Goal: Task Accomplishment & Management: Use online tool/utility

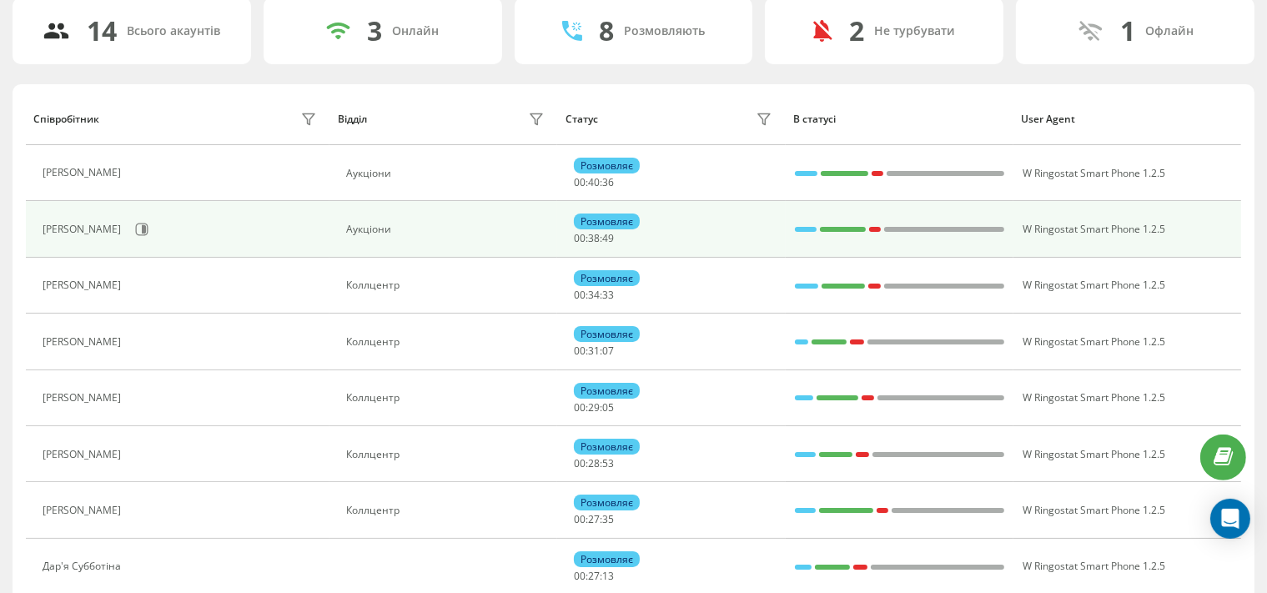
scroll to position [88, 0]
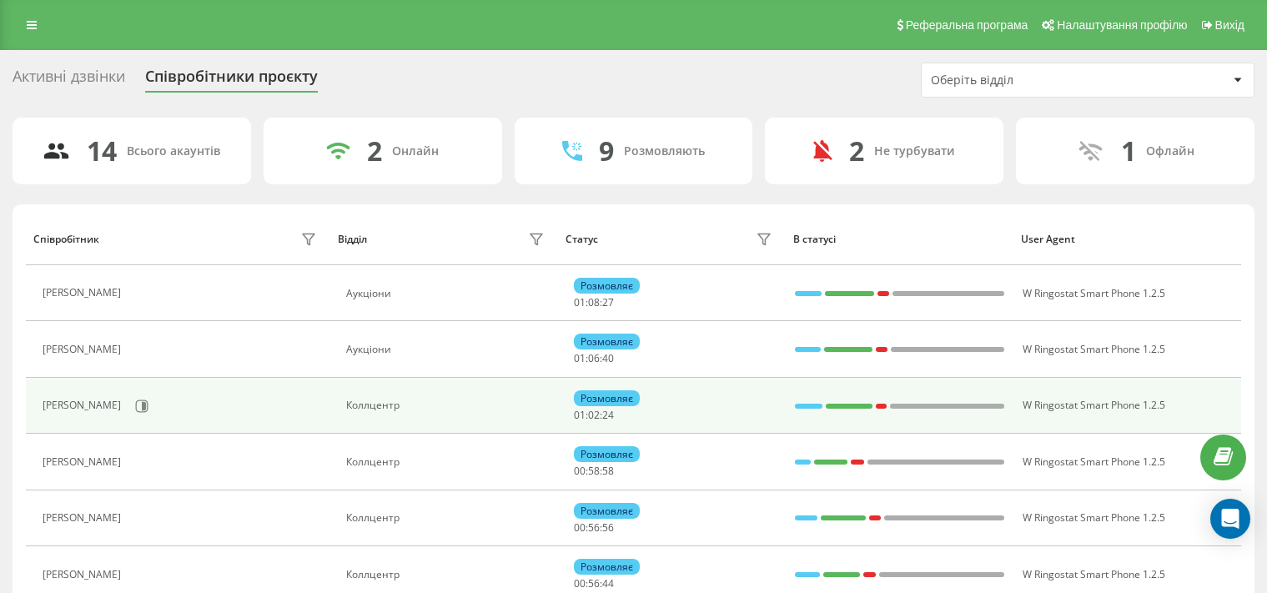
scroll to position [88, 0]
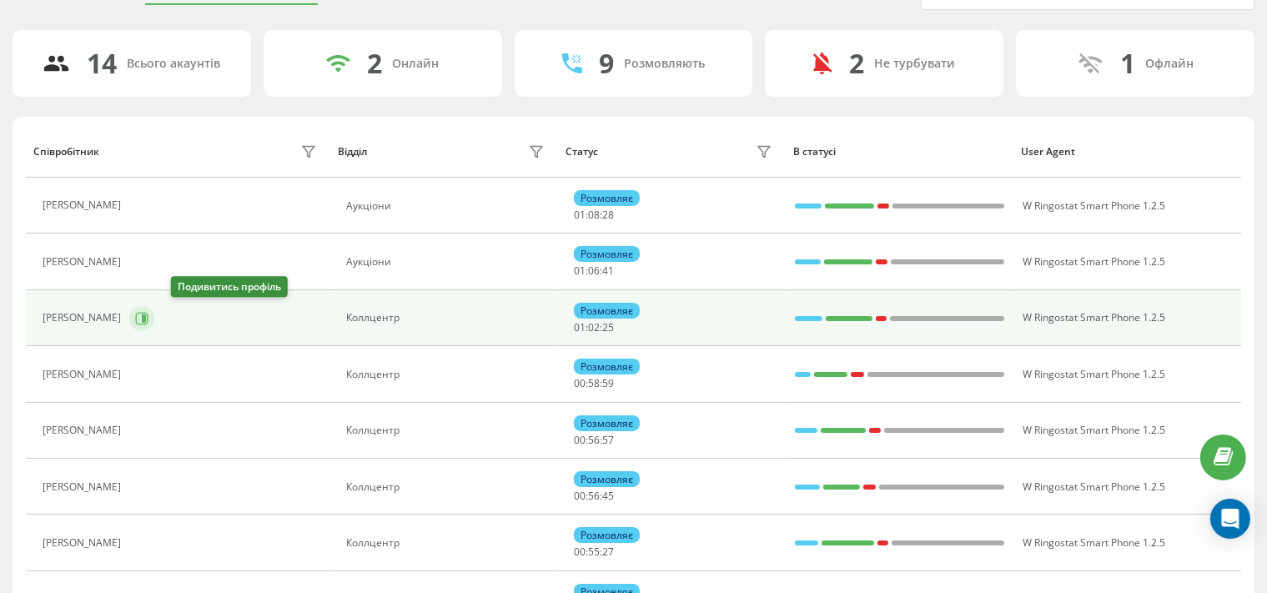
click at [148, 314] on icon at bounding box center [141, 318] width 13 height 13
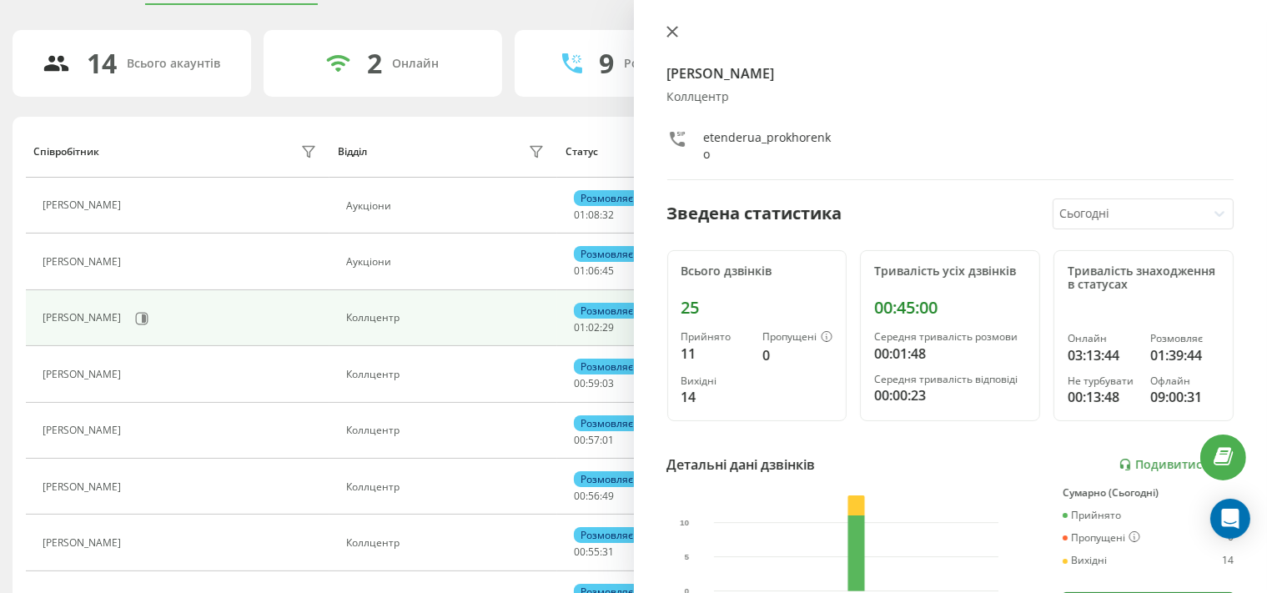
click at [670, 33] on icon at bounding box center [672, 32] width 10 height 10
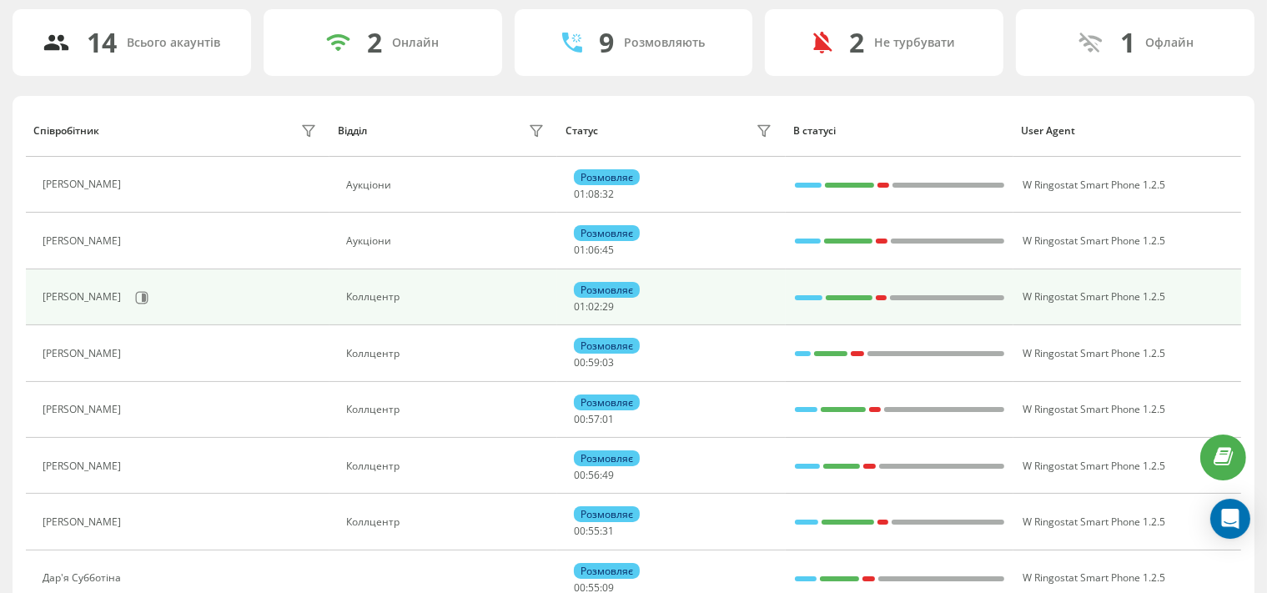
scroll to position [176, 0]
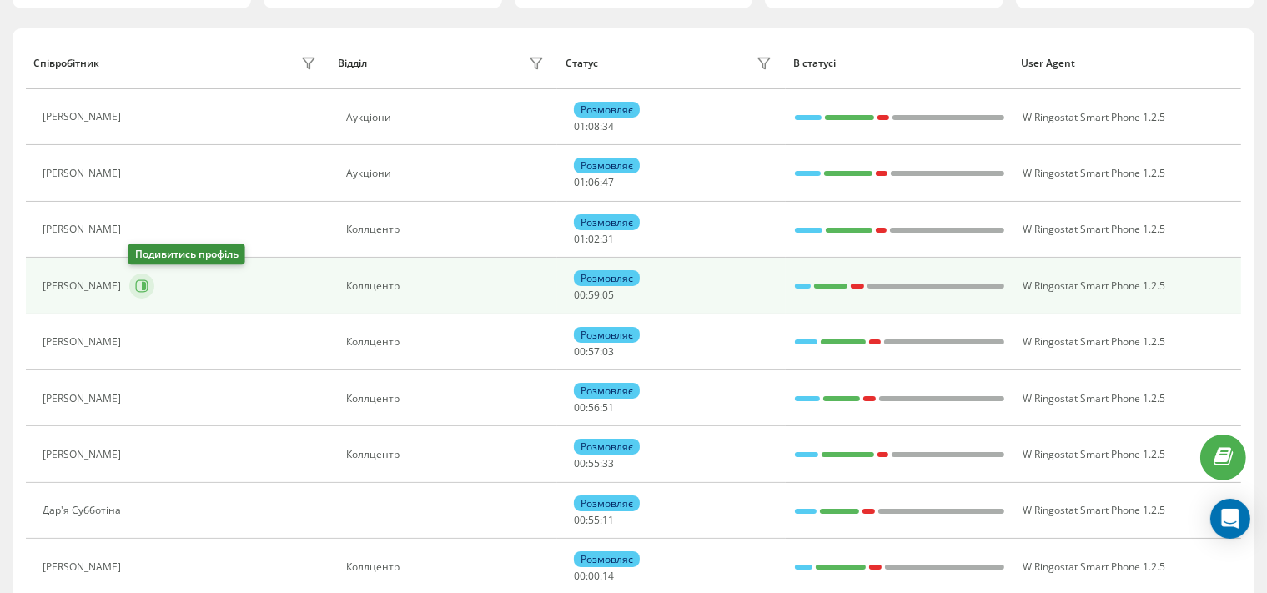
click at [135, 284] on icon at bounding box center [141, 285] width 13 height 13
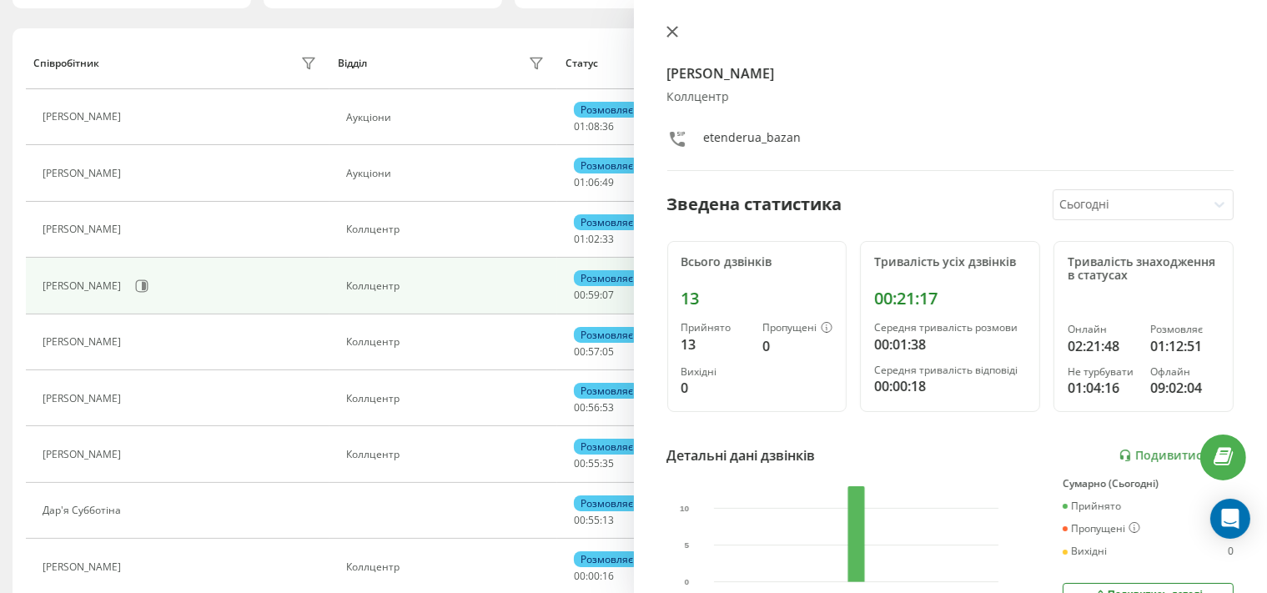
click at [667, 26] on div "Кристина Базан Коллцентр etenderua_bazan Зведена статистика Сьогодні Всього дзв…" at bounding box center [951, 296] width 634 height 593
click at [670, 30] on icon at bounding box center [673, 32] width 12 height 12
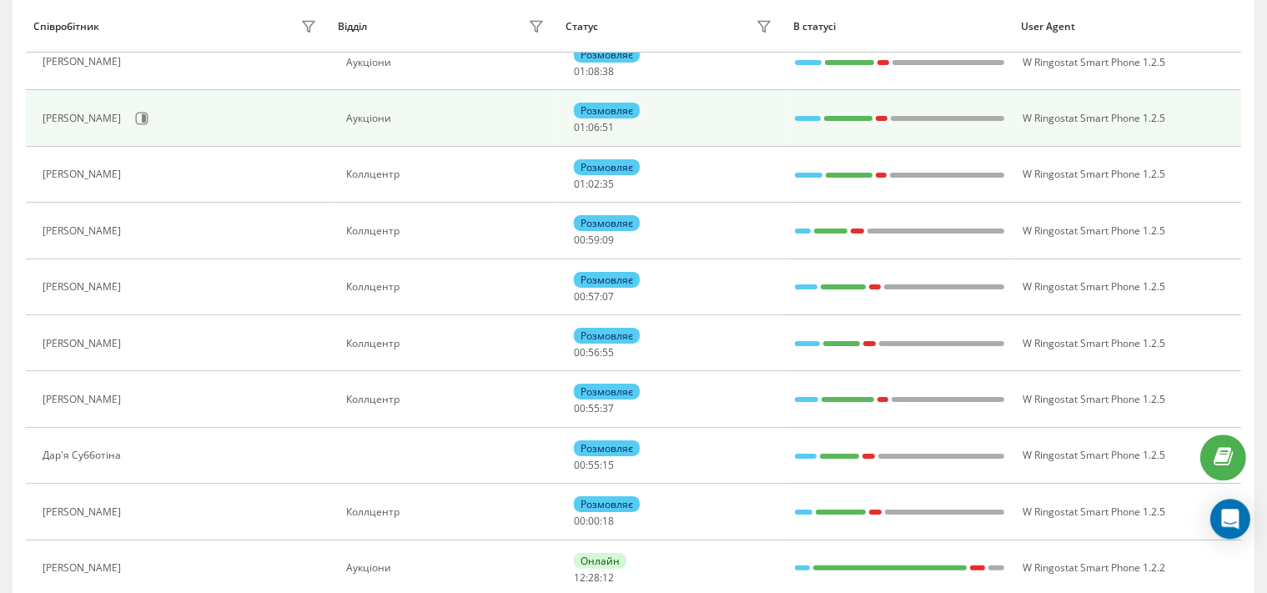
scroll to position [352, 0]
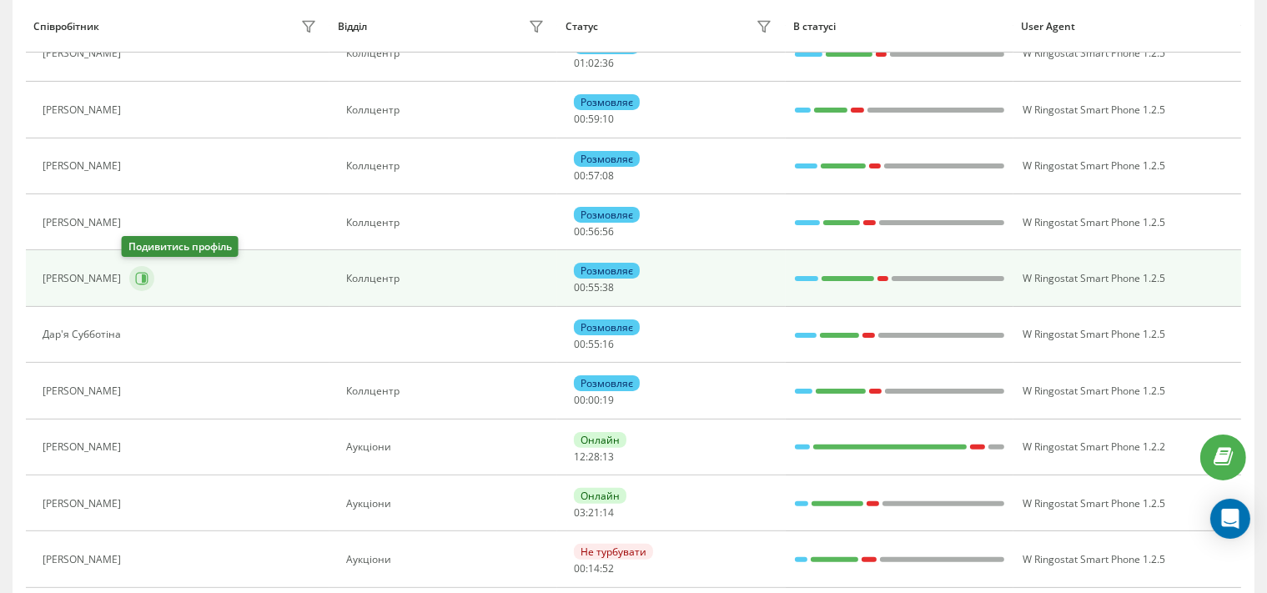
click at [136, 282] on icon at bounding box center [142, 279] width 13 height 13
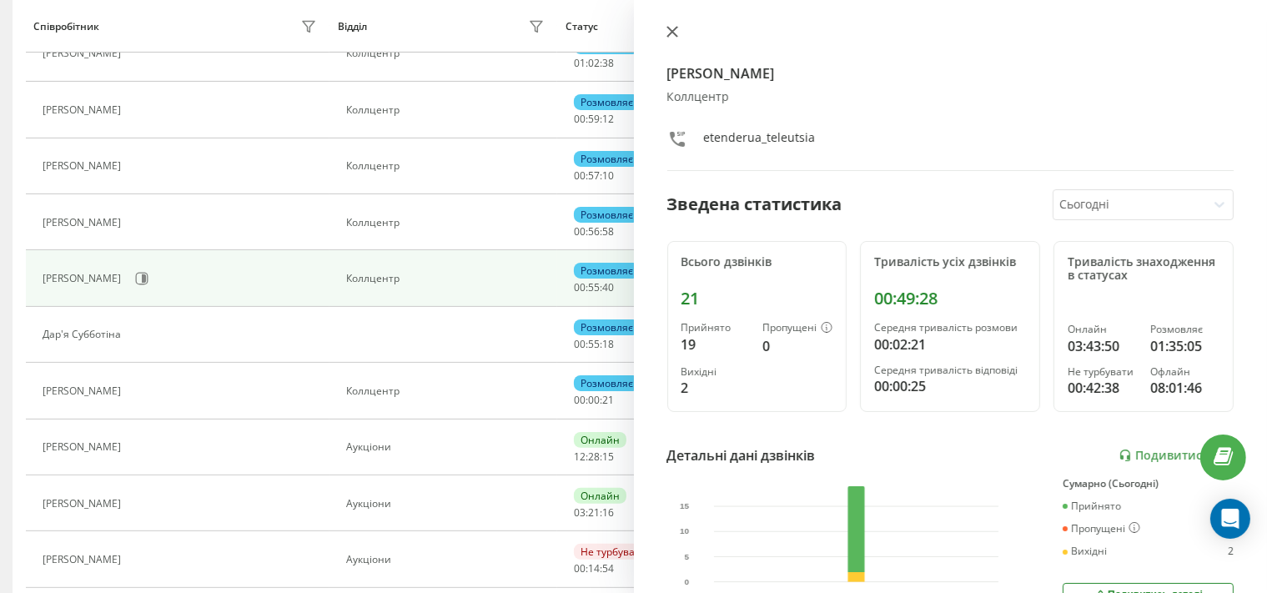
click at [672, 32] on icon at bounding box center [672, 32] width 10 height 10
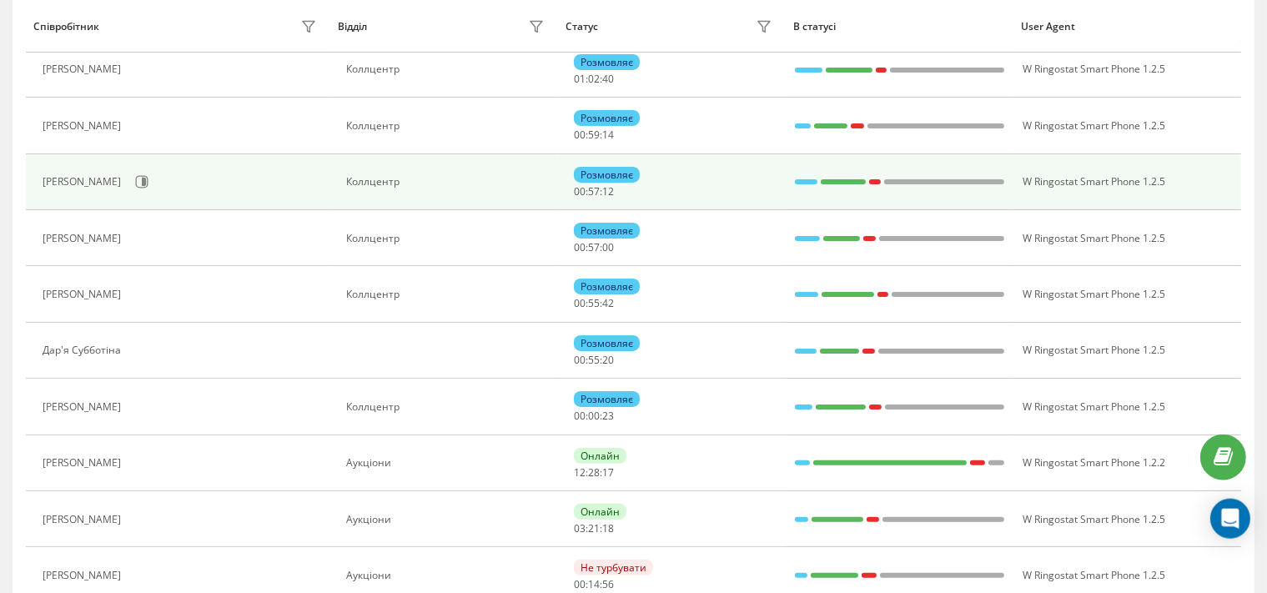
scroll to position [352, 0]
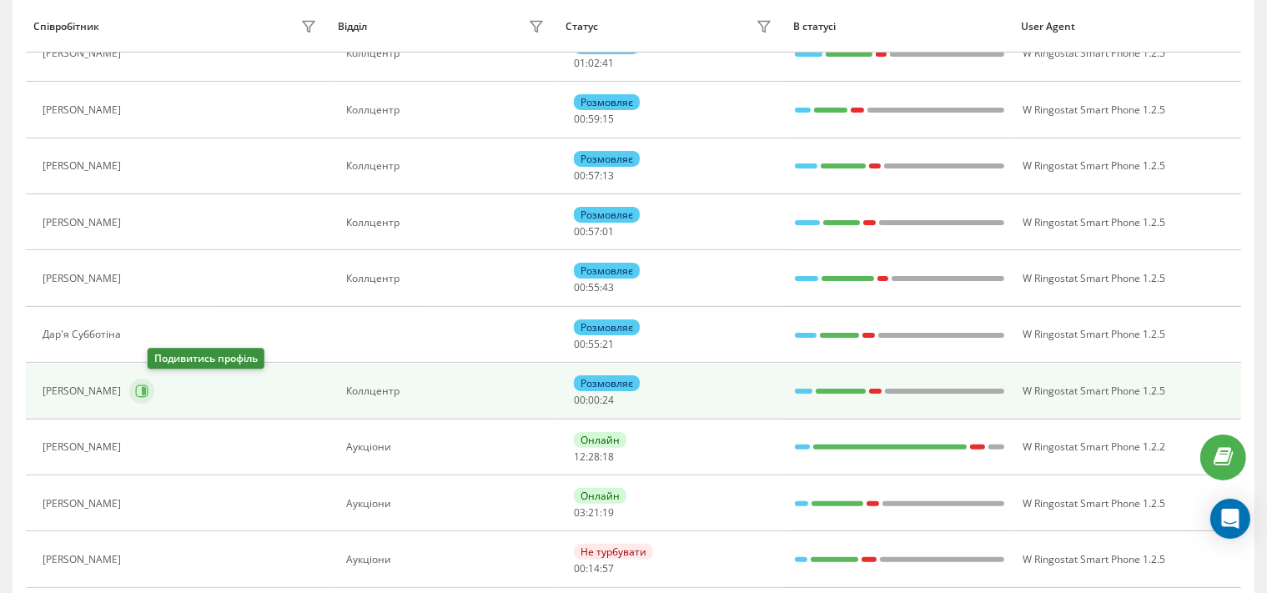
click at [148, 390] on icon at bounding box center [141, 391] width 13 height 13
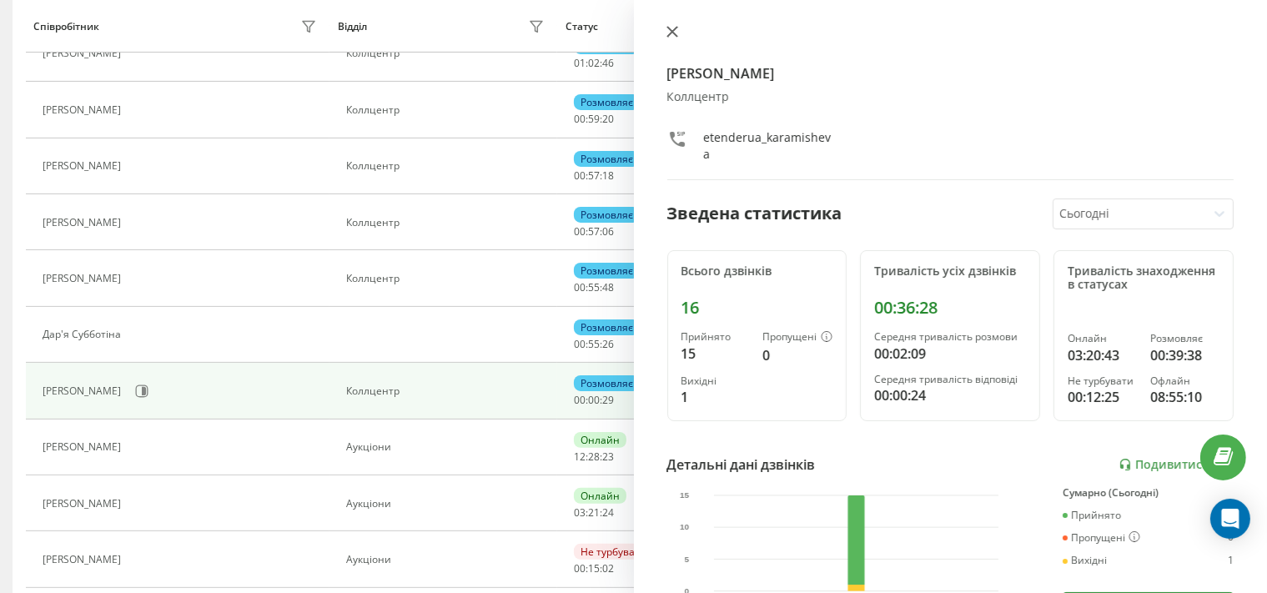
click at [669, 34] on icon at bounding box center [672, 32] width 10 height 10
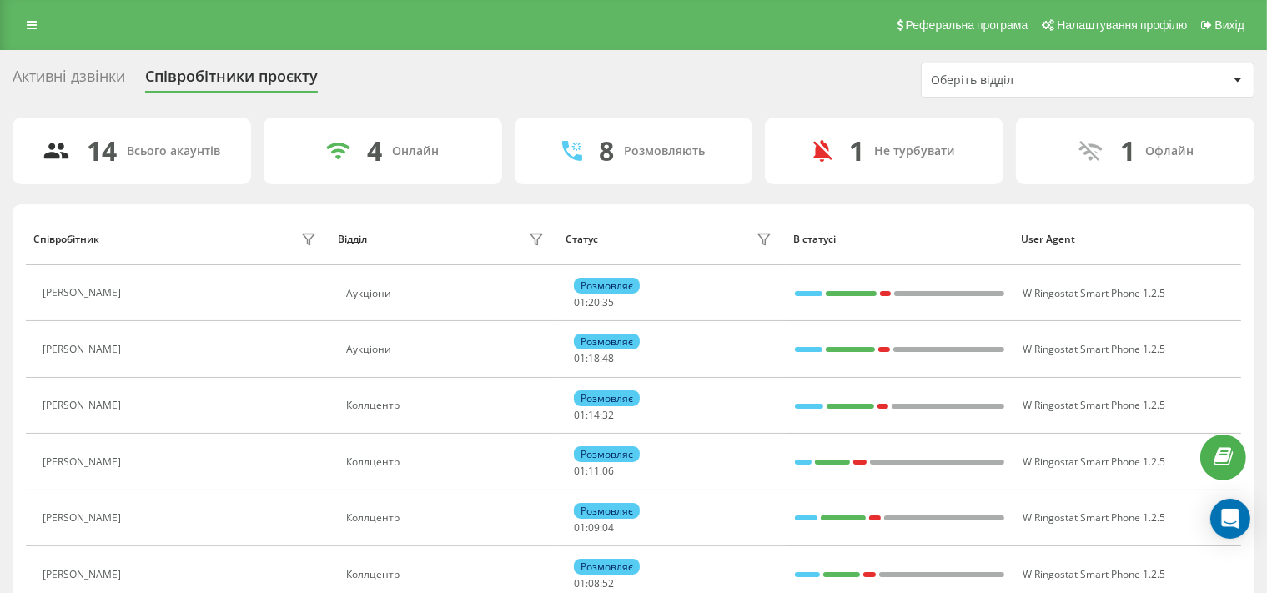
scroll to position [88, 0]
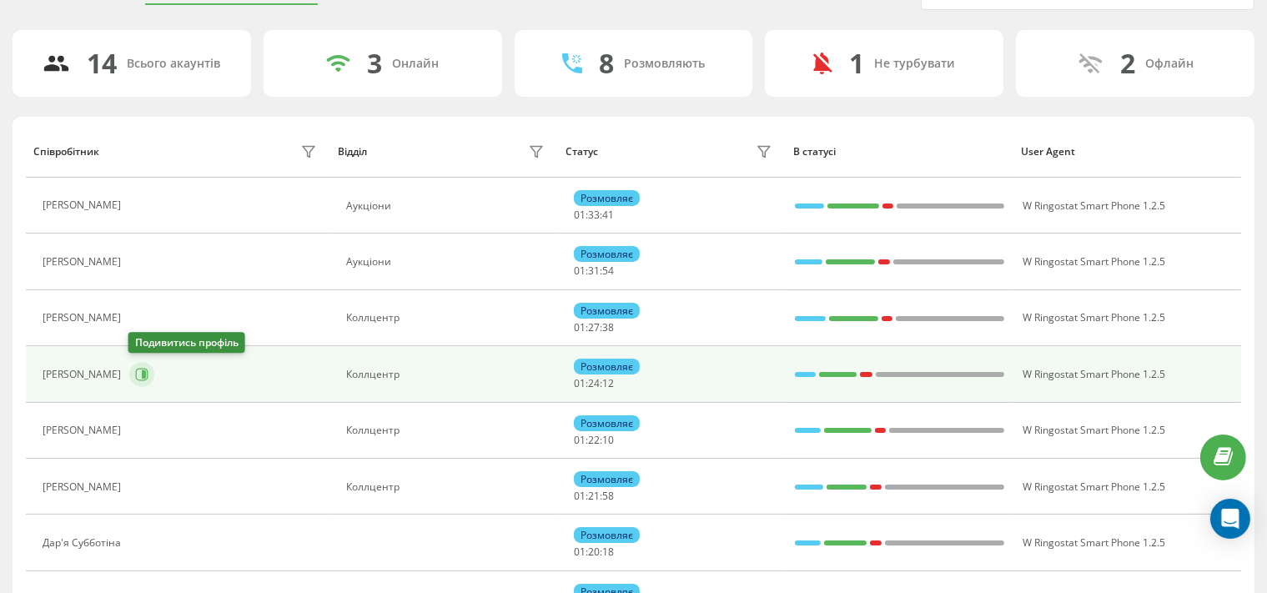
click at [138, 369] on icon at bounding box center [141, 374] width 13 height 13
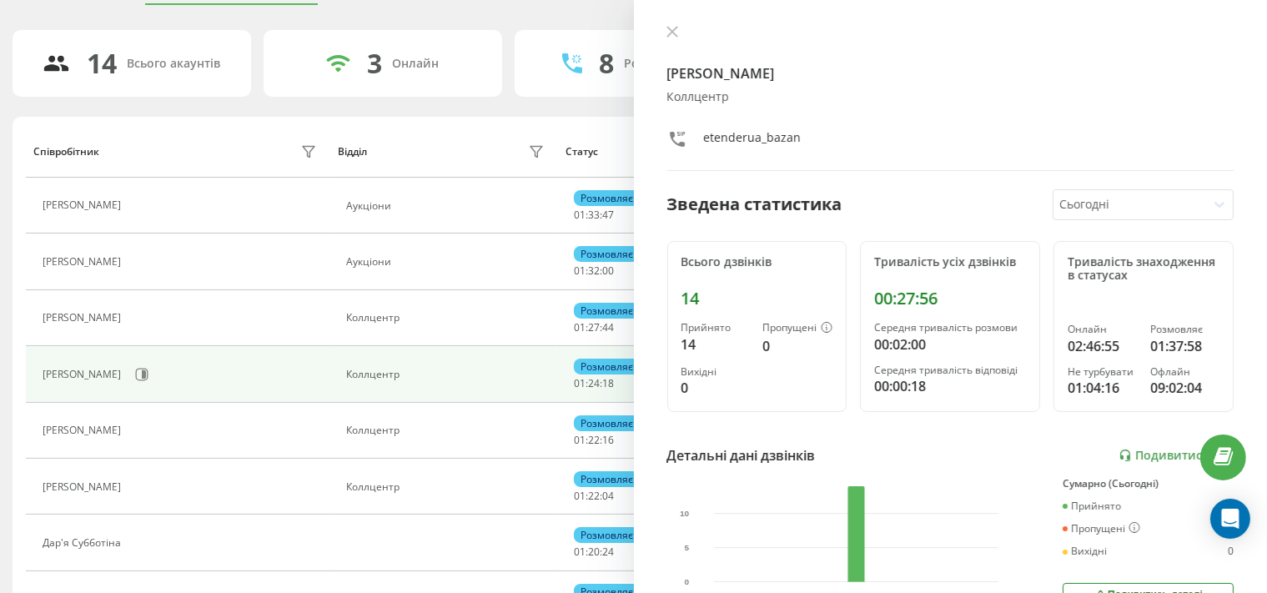
click at [818, 105] on div "Кристина Базан Коллцентр etenderua_bazan" at bounding box center [950, 98] width 567 height 146
click at [667, 33] on icon at bounding box center [673, 32] width 12 height 12
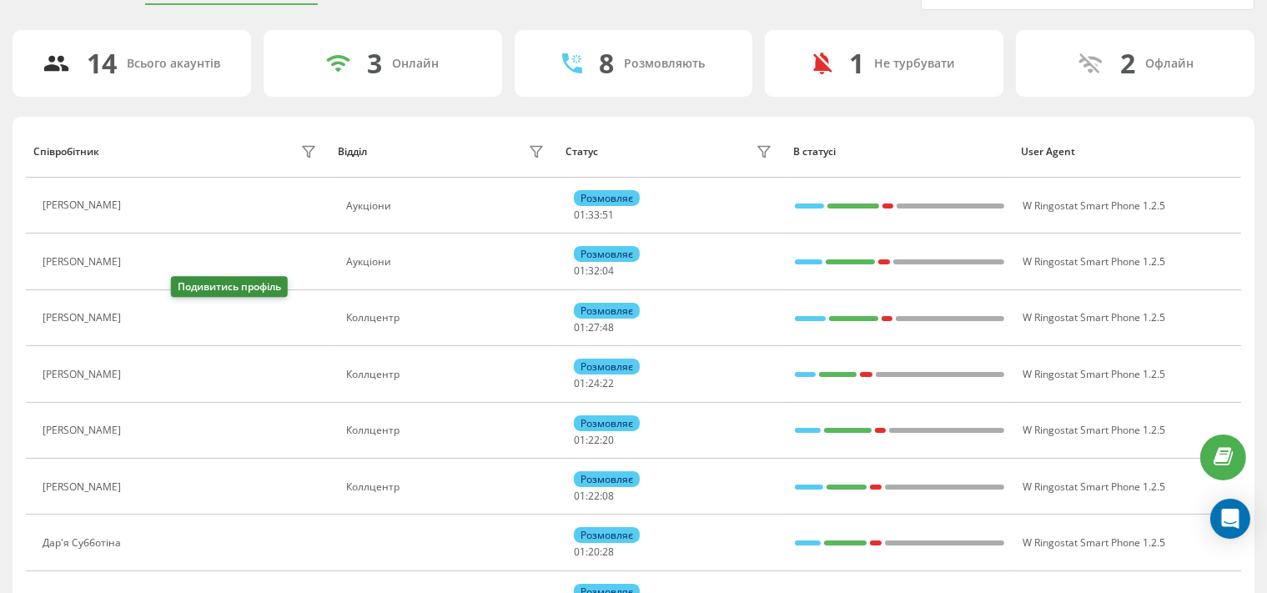
click at [146, 318] on icon at bounding box center [139, 318] width 13 height 13
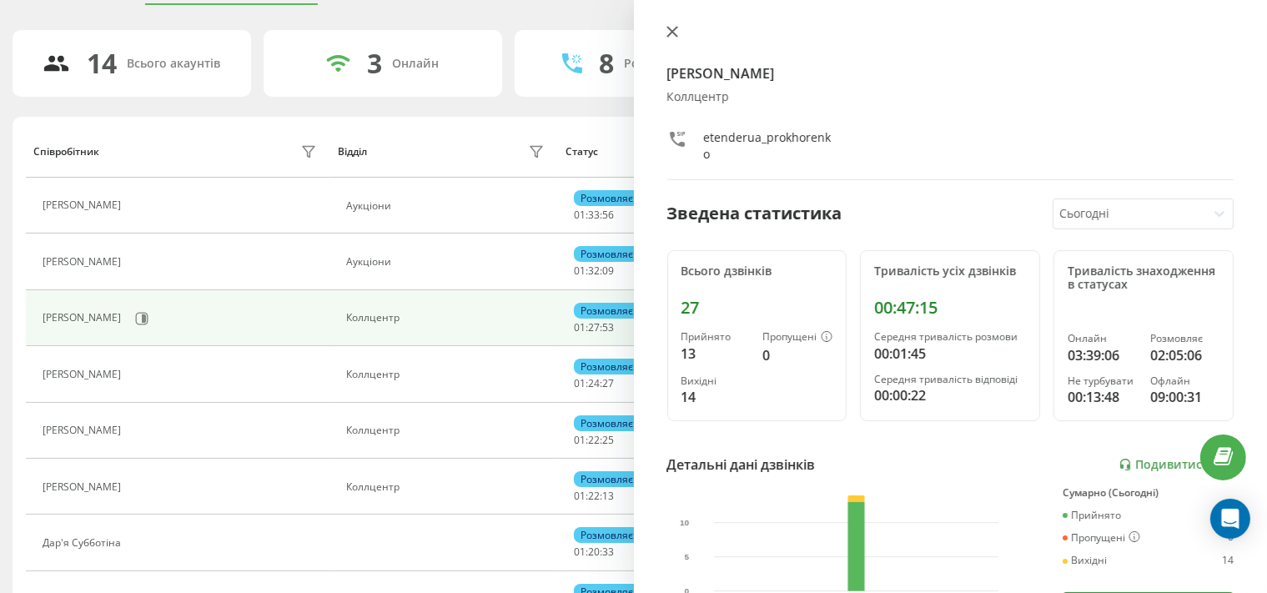
click at [667, 28] on icon at bounding box center [672, 32] width 10 height 10
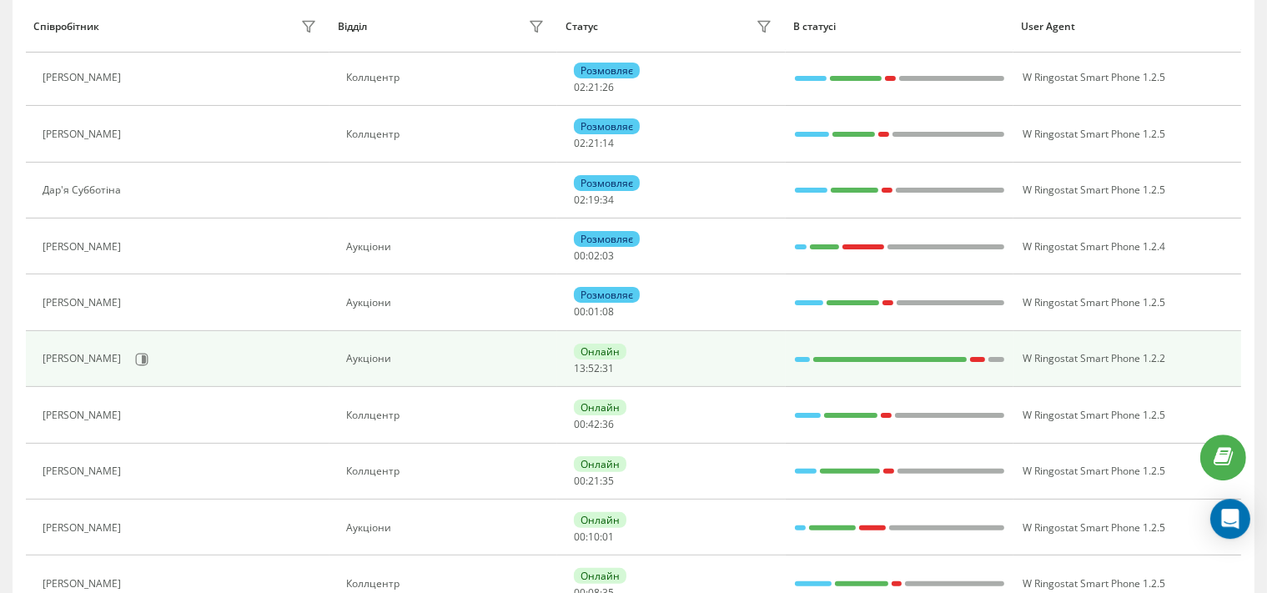
scroll to position [430, 0]
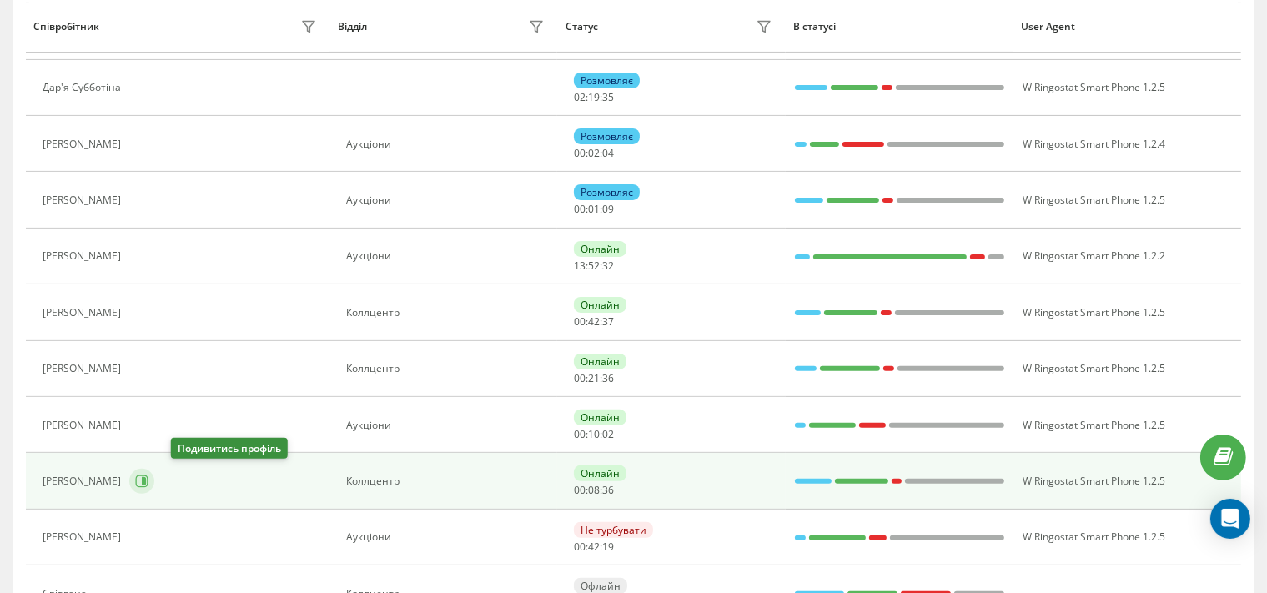
click at [148, 476] on icon at bounding box center [142, 482] width 13 height 13
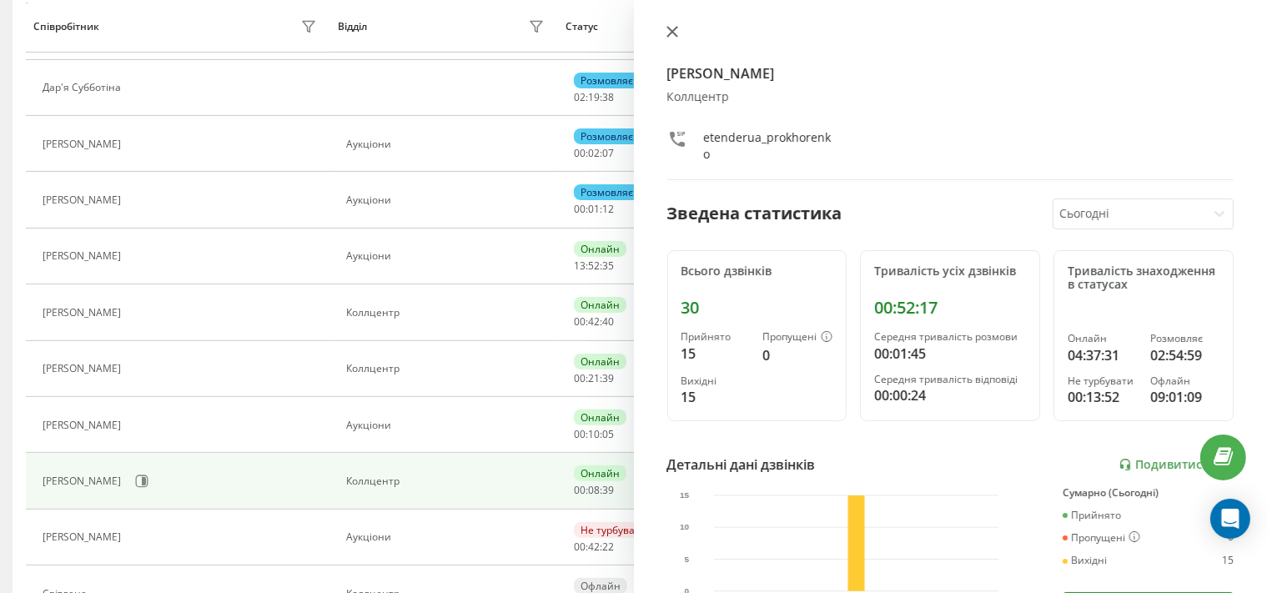
click at [672, 32] on icon at bounding box center [672, 32] width 10 height 10
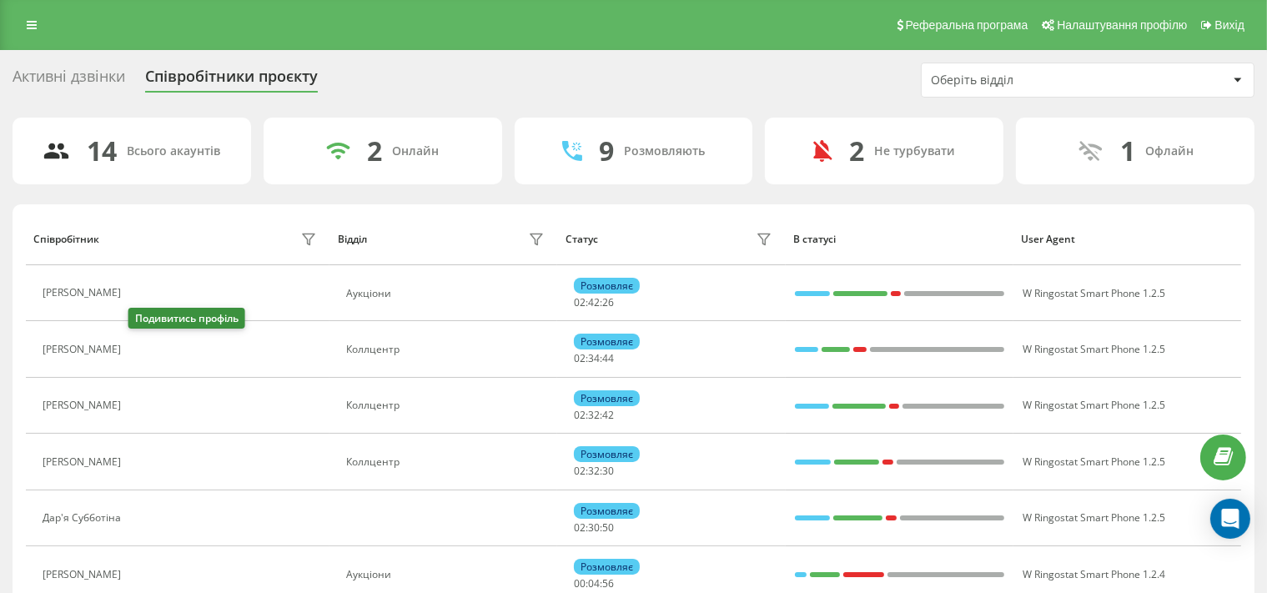
drag, startPoint x: 142, startPoint y: 348, endPoint x: 189, endPoint y: 345, distance: 46.8
click at [142, 347] on icon at bounding box center [141, 349] width 4 height 8
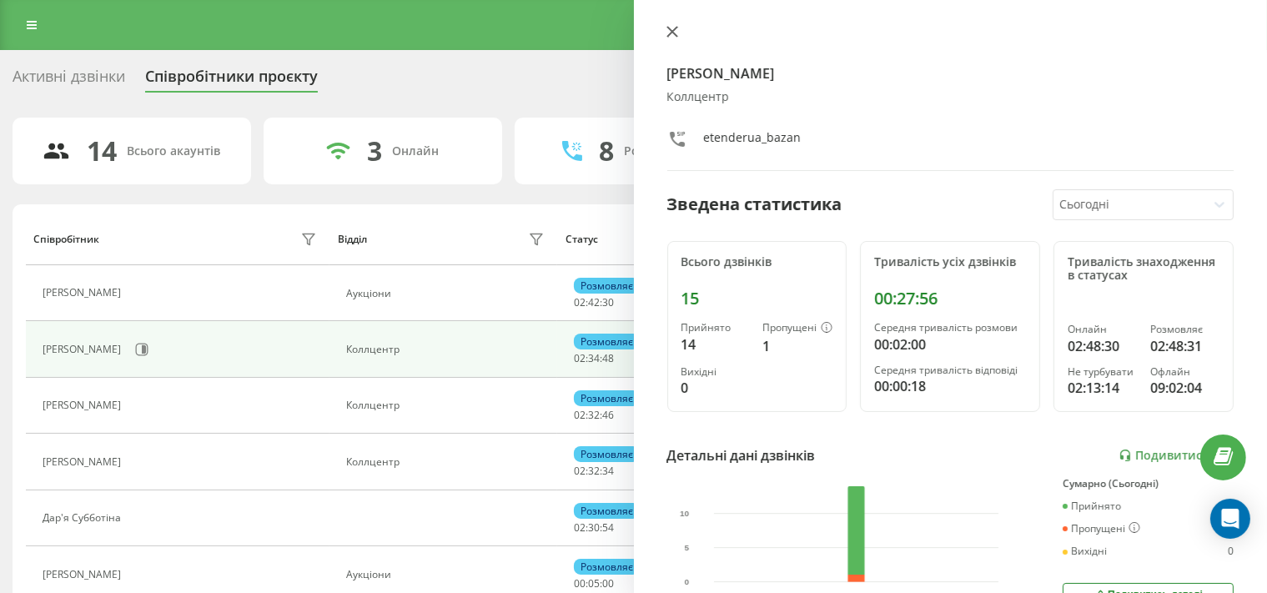
click at [670, 32] on icon at bounding box center [672, 32] width 10 height 10
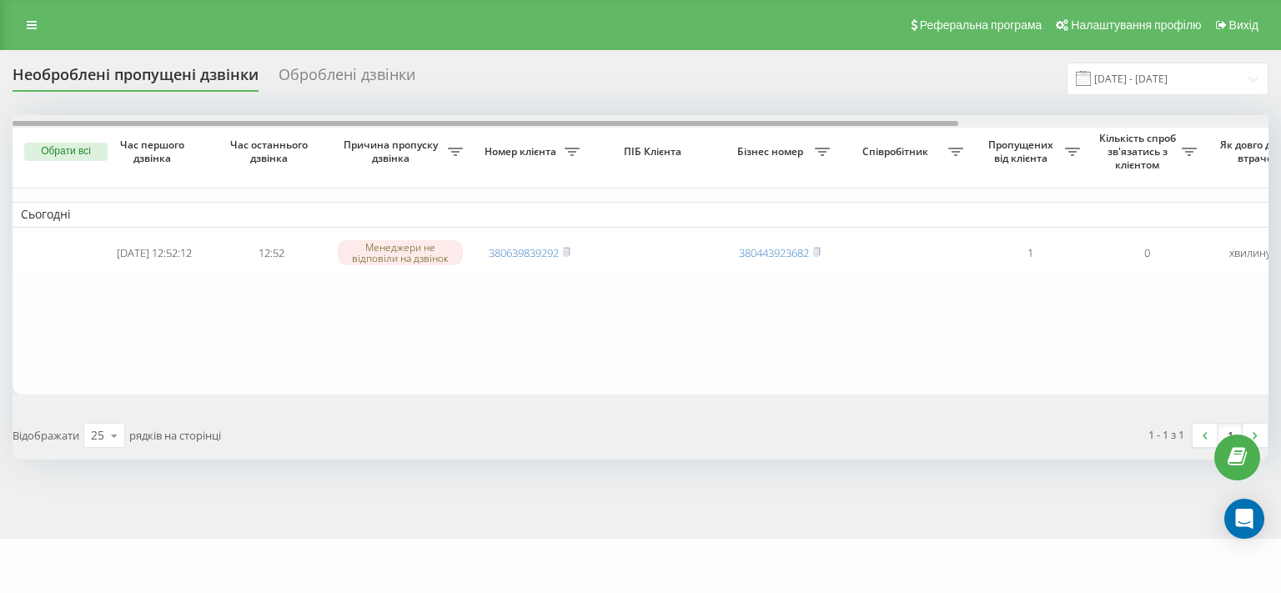
drag, startPoint x: 370, startPoint y: 125, endPoint x: 88, endPoint y: 138, distance: 282.3
click at [88, 138] on div "Обрати всі Час першого дзвінка Час останнього дзвінка Причина пропуску дзвінка …" at bounding box center [641, 254] width 1256 height 279
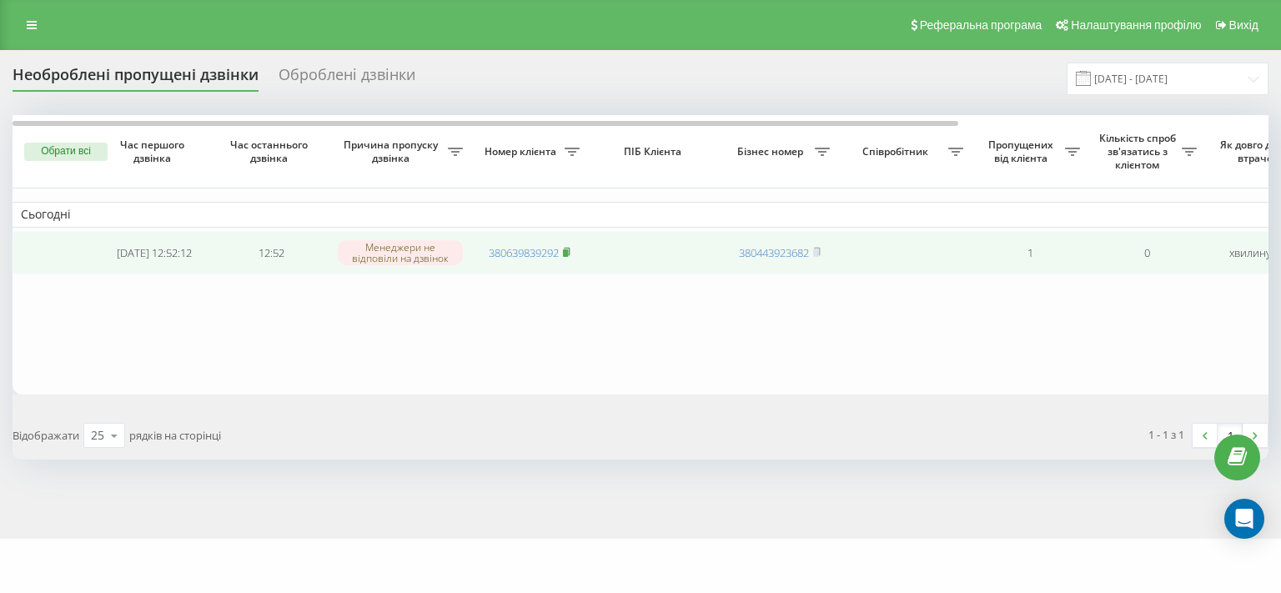
click at [568, 254] on rect at bounding box center [565, 253] width 5 height 8
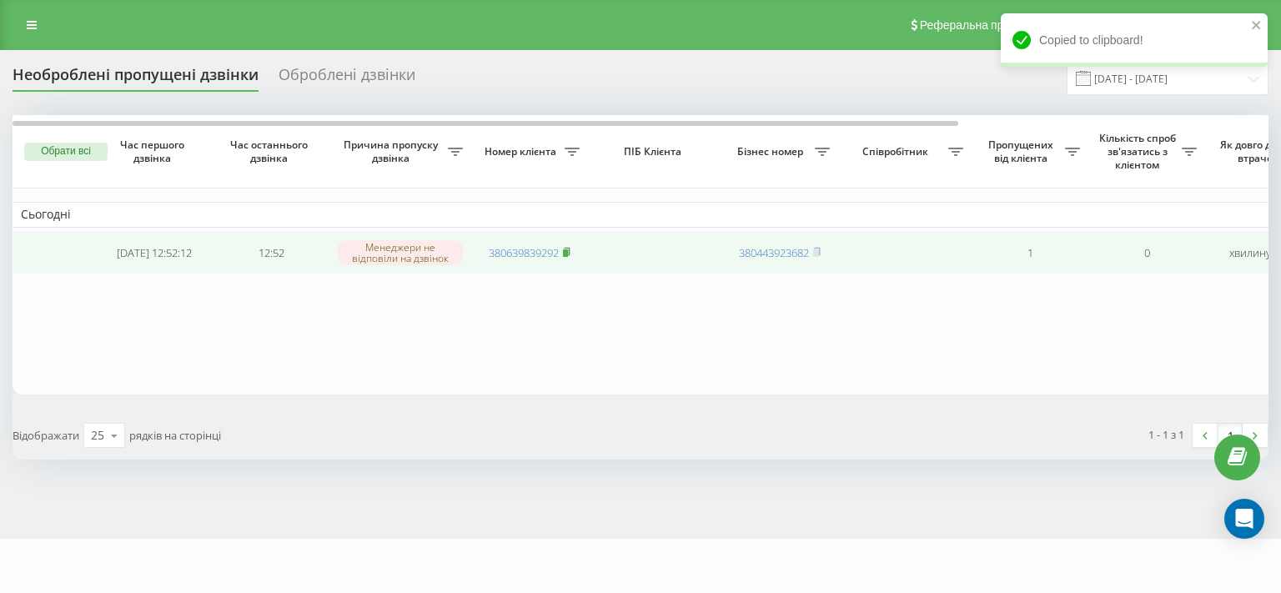
click at [567, 252] on rect at bounding box center [565, 253] width 5 height 8
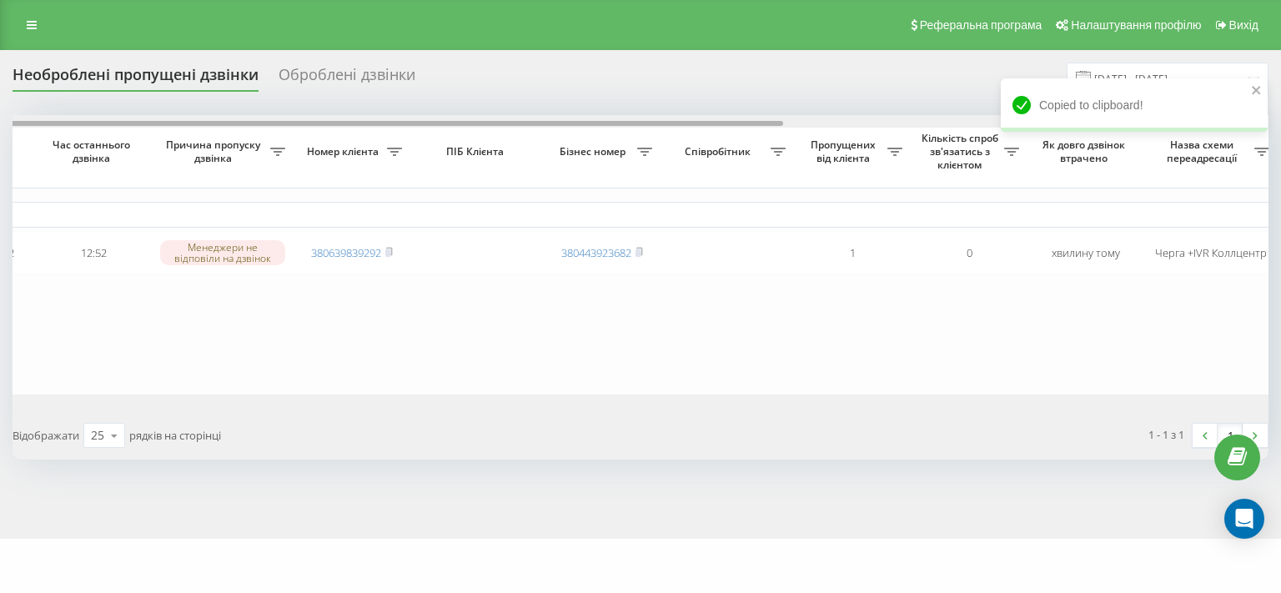
scroll to position [0, 412]
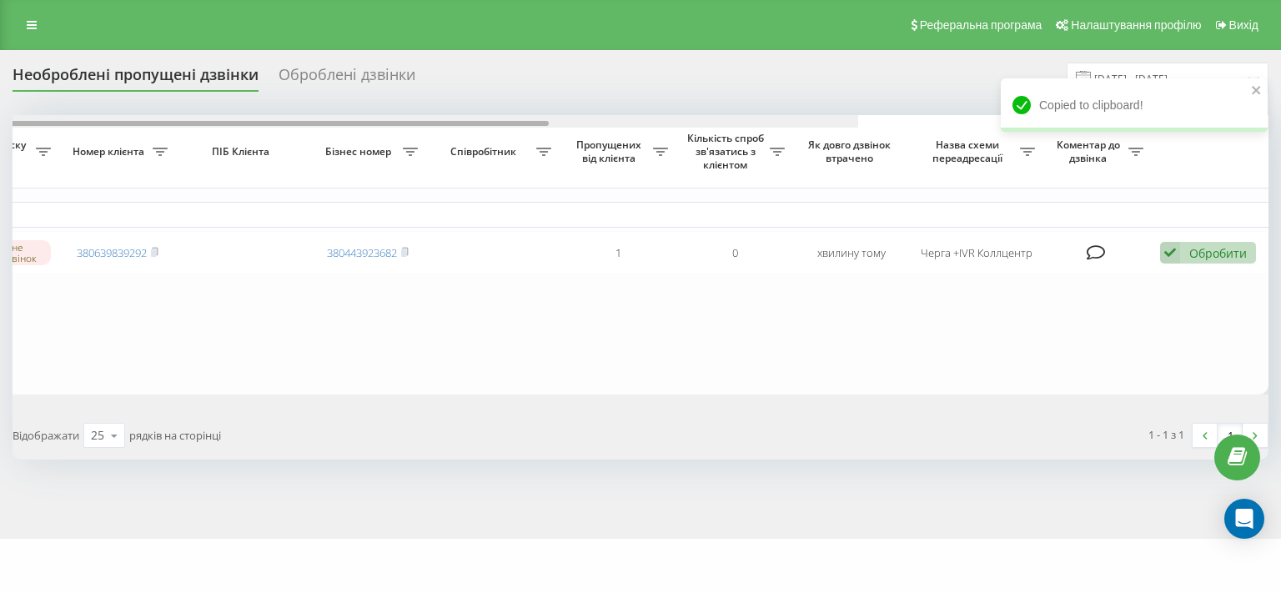
drag, startPoint x: 580, startPoint y: 123, endPoint x: 1270, endPoint y: 213, distance: 695.7
click at [1270, 213] on div "Необроблені пропущені дзвінки Оброблені дзвінки 19.09.2025 - 19.09.2025 Обрати …" at bounding box center [640, 294] width 1281 height 489
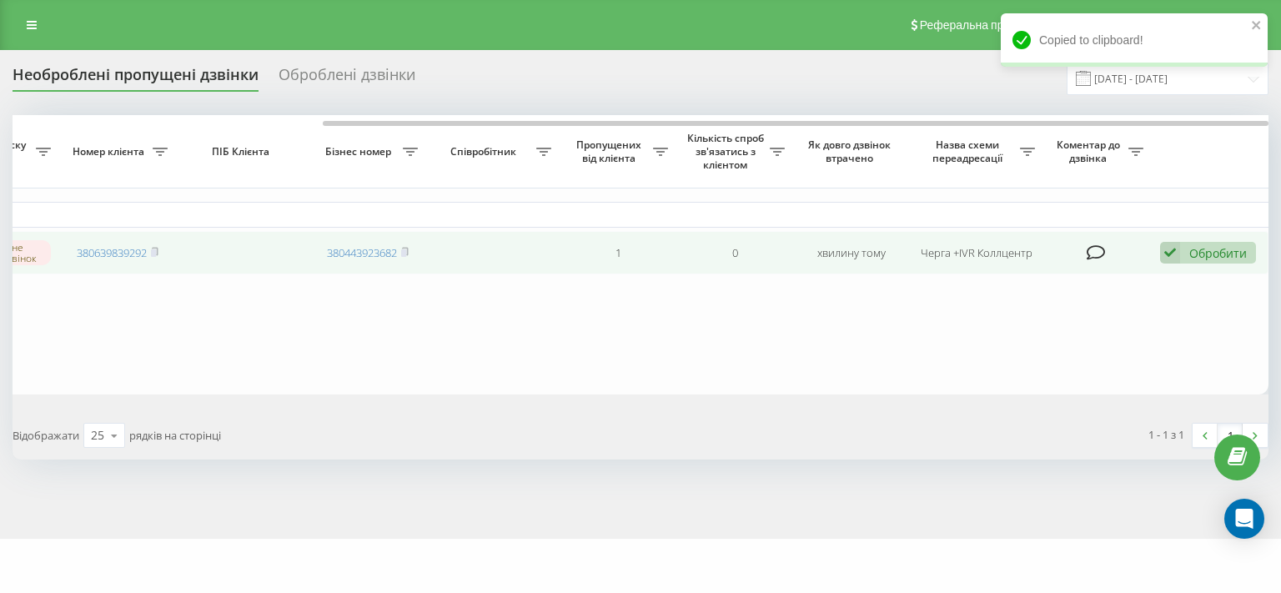
click at [1165, 251] on icon at bounding box center [1170, 253] width 20 height 23
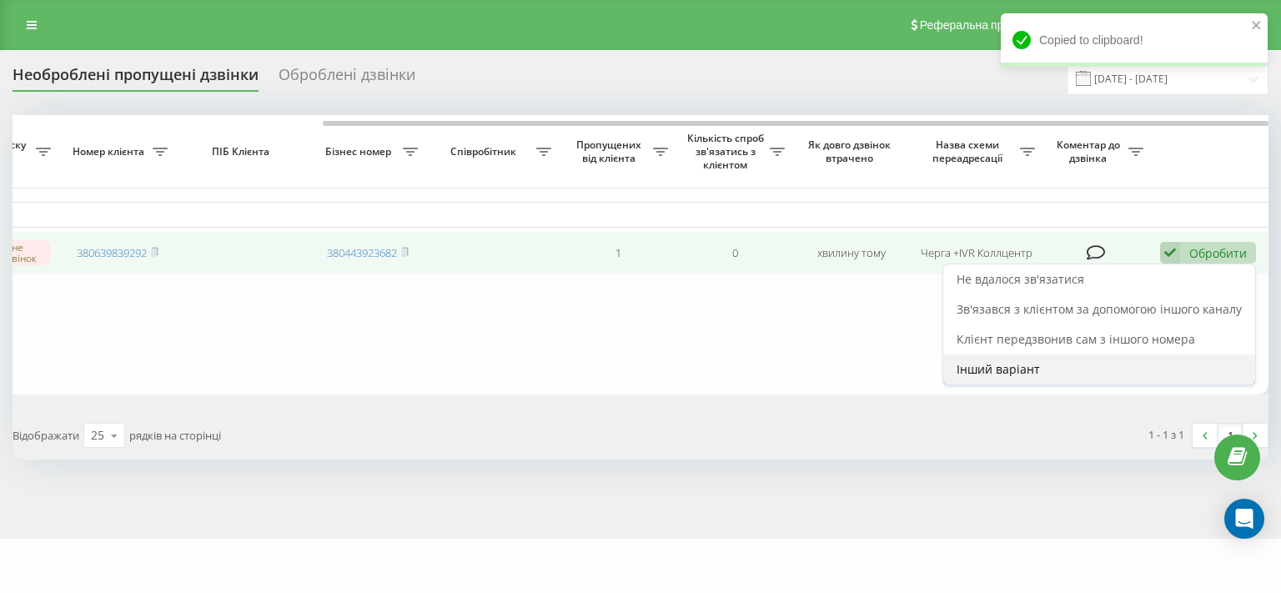
click at [976, 372] on span "Інший варіант" at bounding box center [998, 369] width 83 height 16
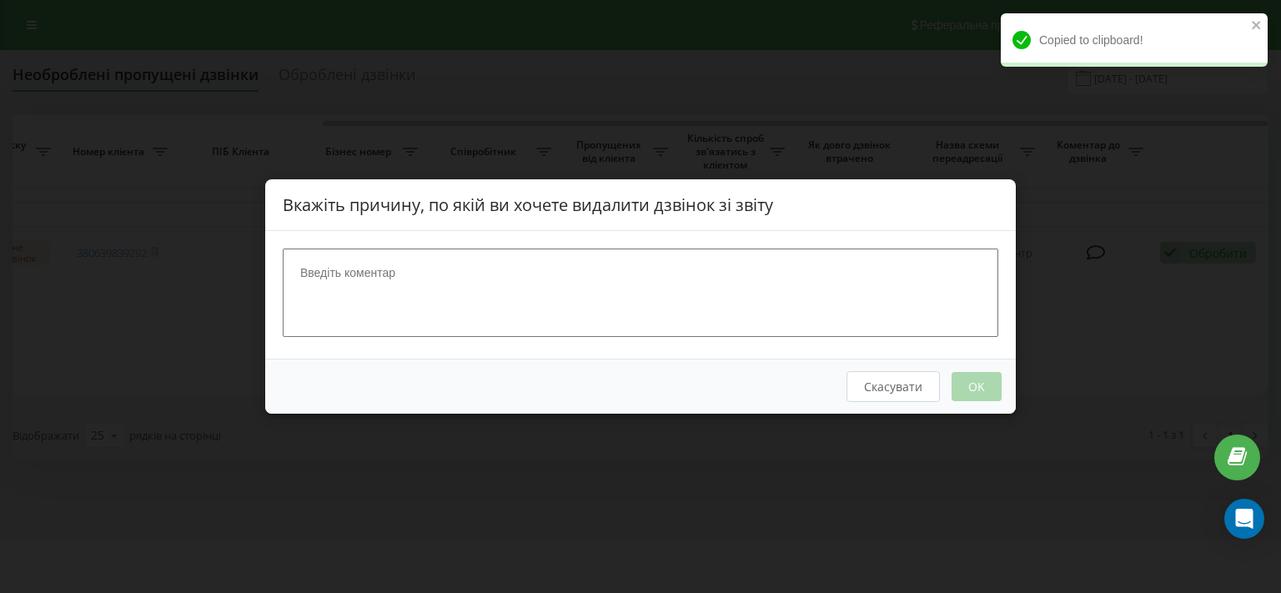
click at [504, 264] on textarea at bounding box center [641, 293] width 716 height 88
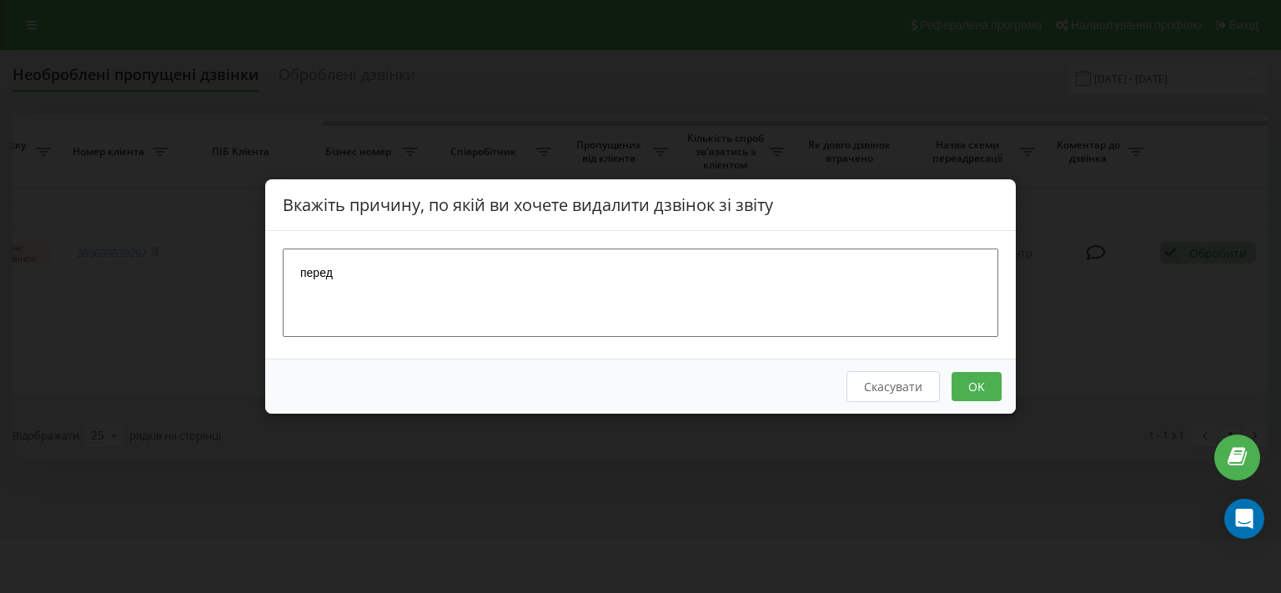
type textarea "перед"
click at [996, 385] on button "OK" at bounding box center [977, 386] width 50 height 29
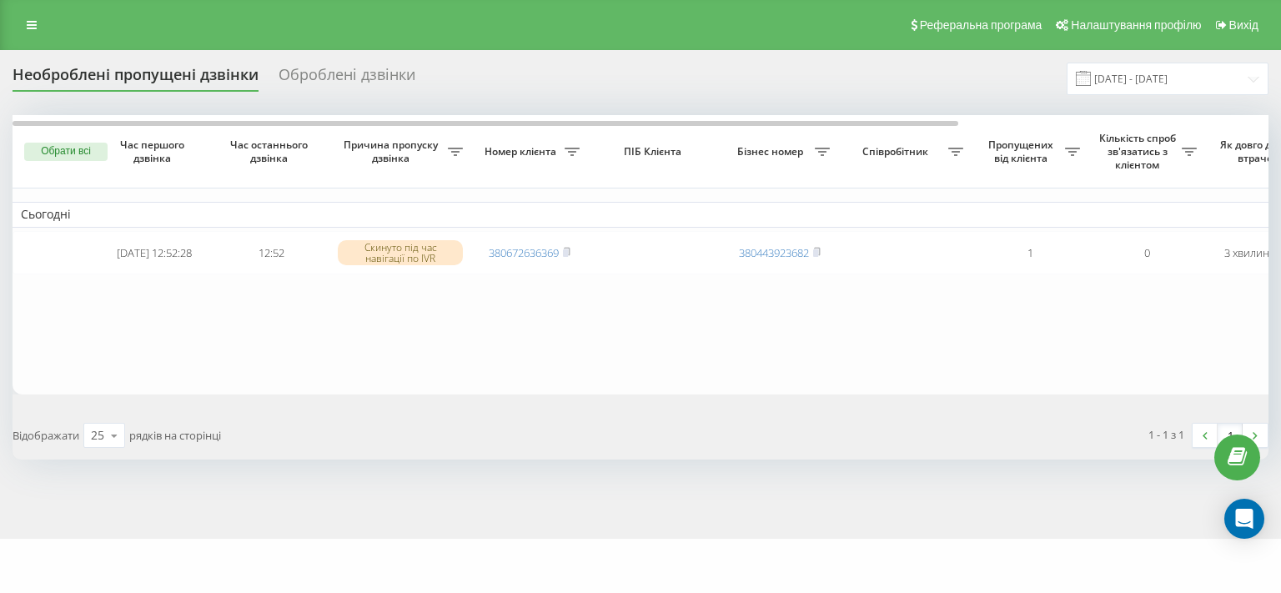
click at [35, 20] on icon at bounding box center [32, 25] width 10 height 12
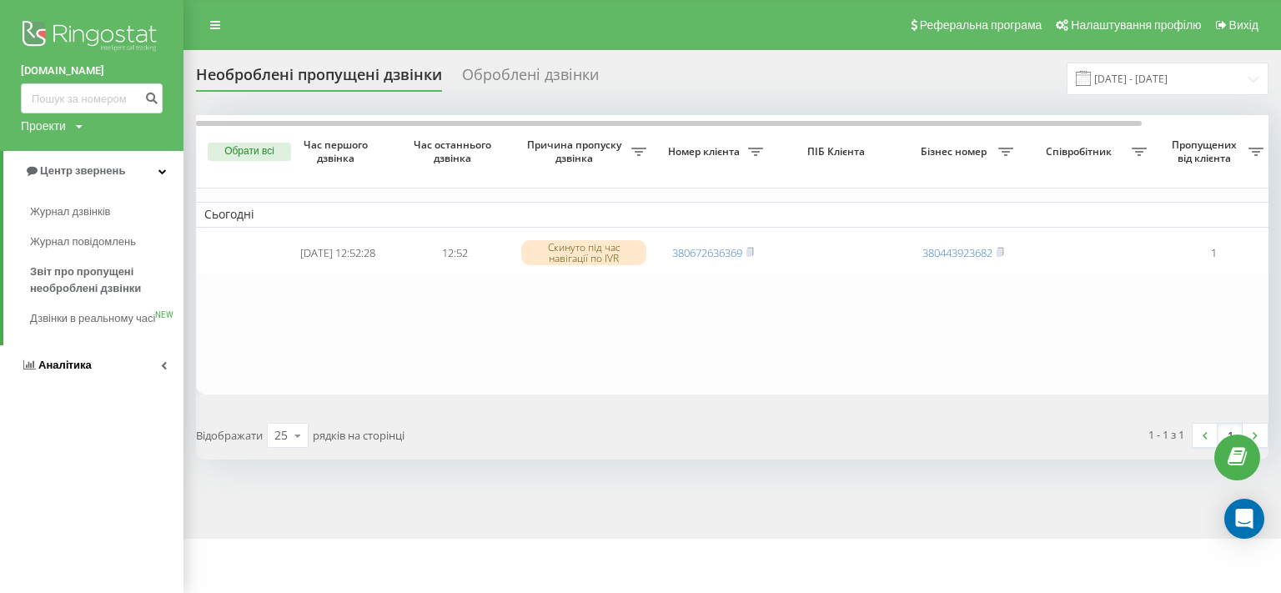
click at [74, 385] on link "Аналiтика" at bounding box center [92, 365] width 184 height 40
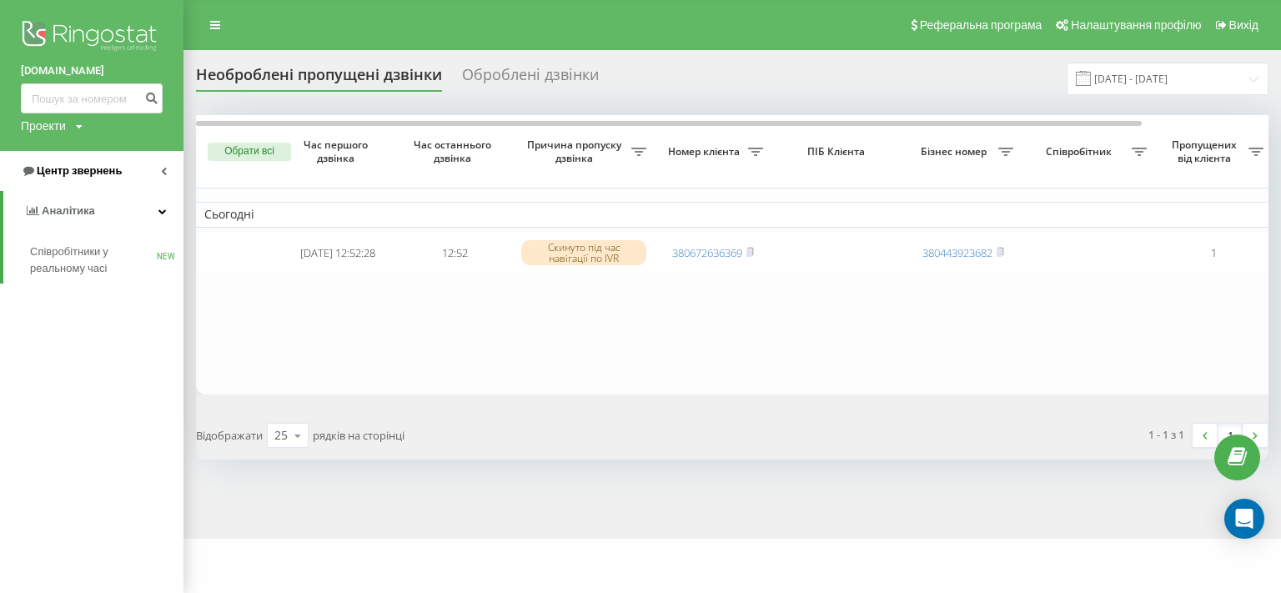
click at [69, 174] on span "Центр звернень" at bounding box center [79, 170] width 85 height 13
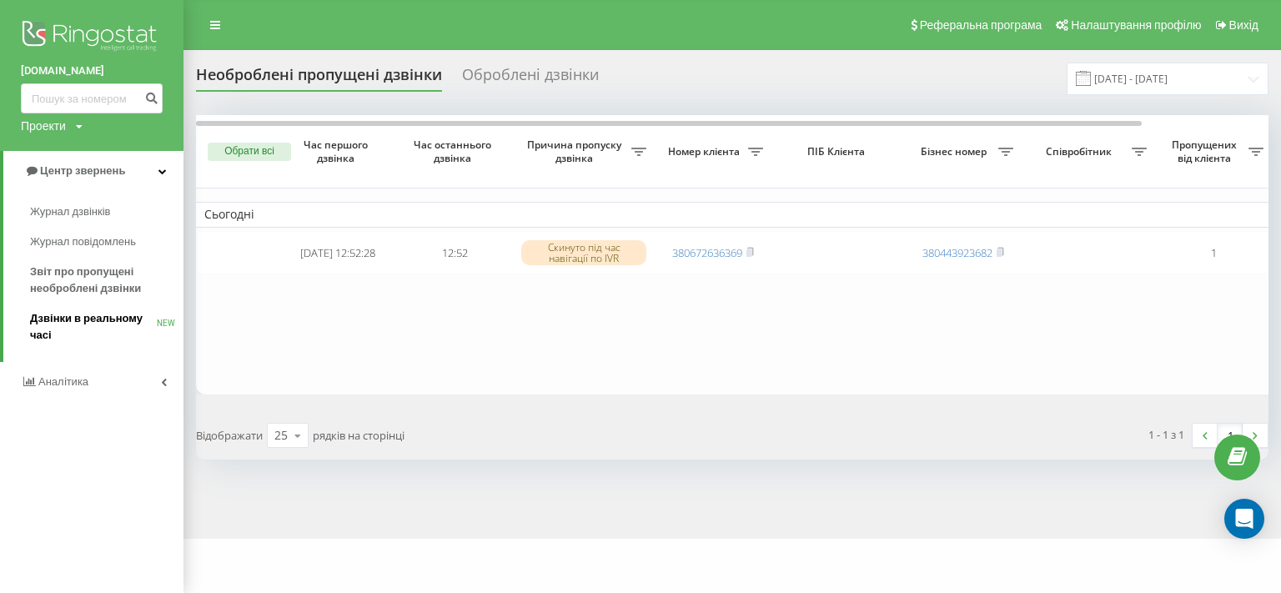
click at [81, 325] on span "Дзвінки в реальному часі" at bounding box center [93, 326] width 127 height 33
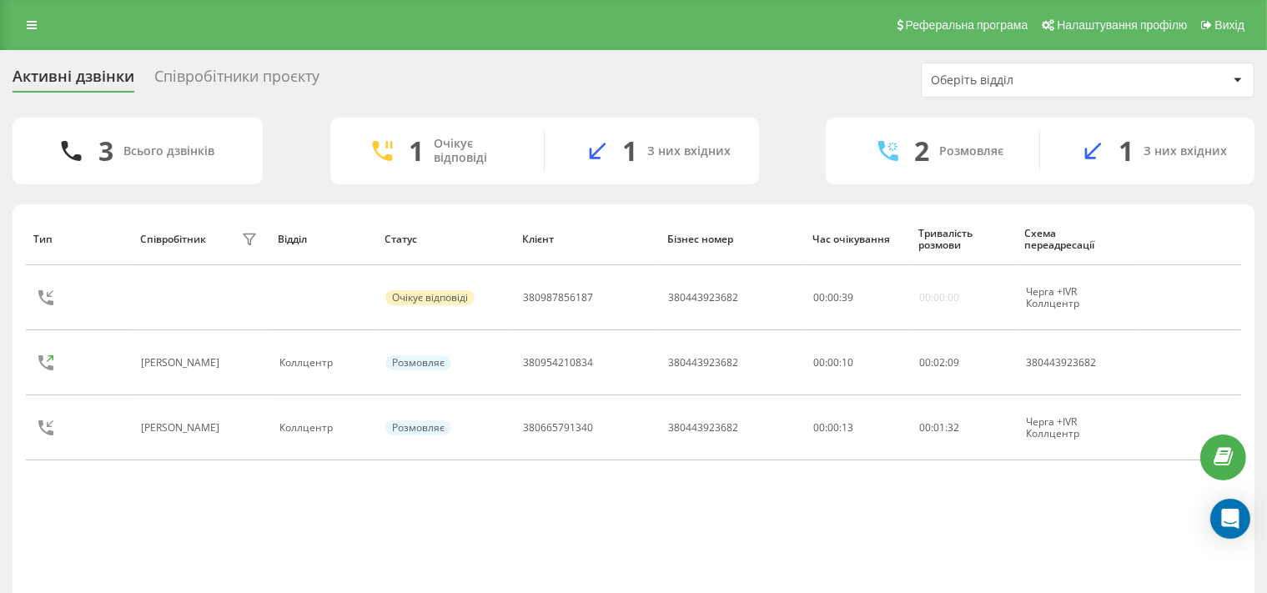
click at [699, 546] on div "Тип Співробітник фільтру Відділ Статус Клієнт Бізнес номер Час очікування Трива…" at bounding box center [634, 405] width 1216 height 385
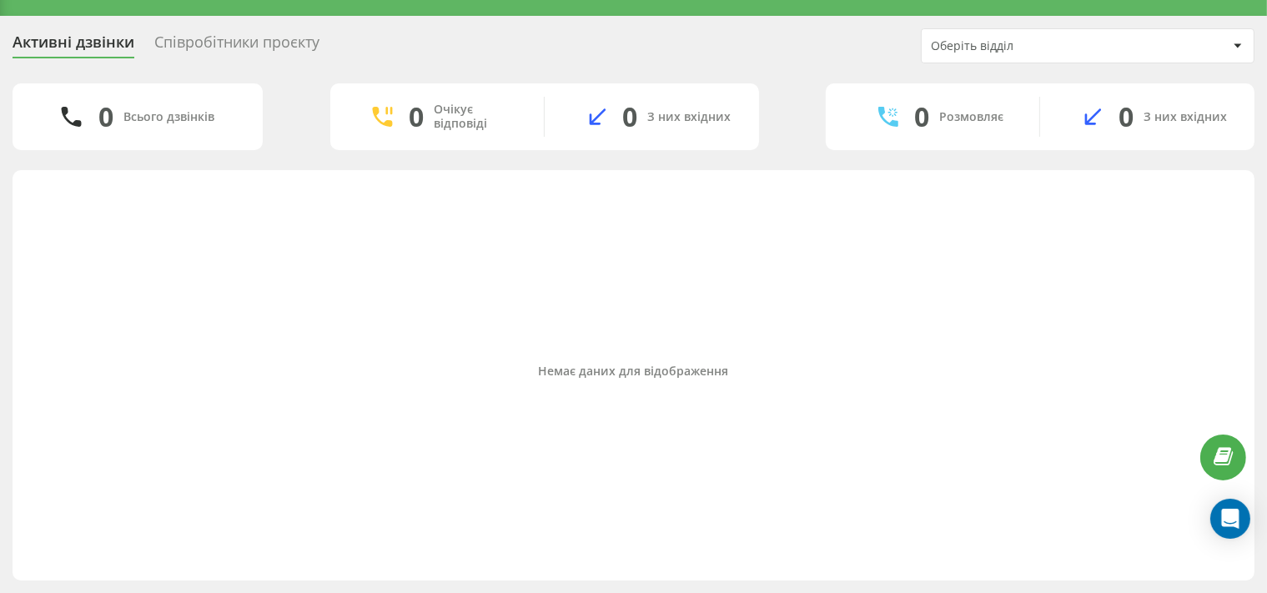
scroll to position [33, 0]
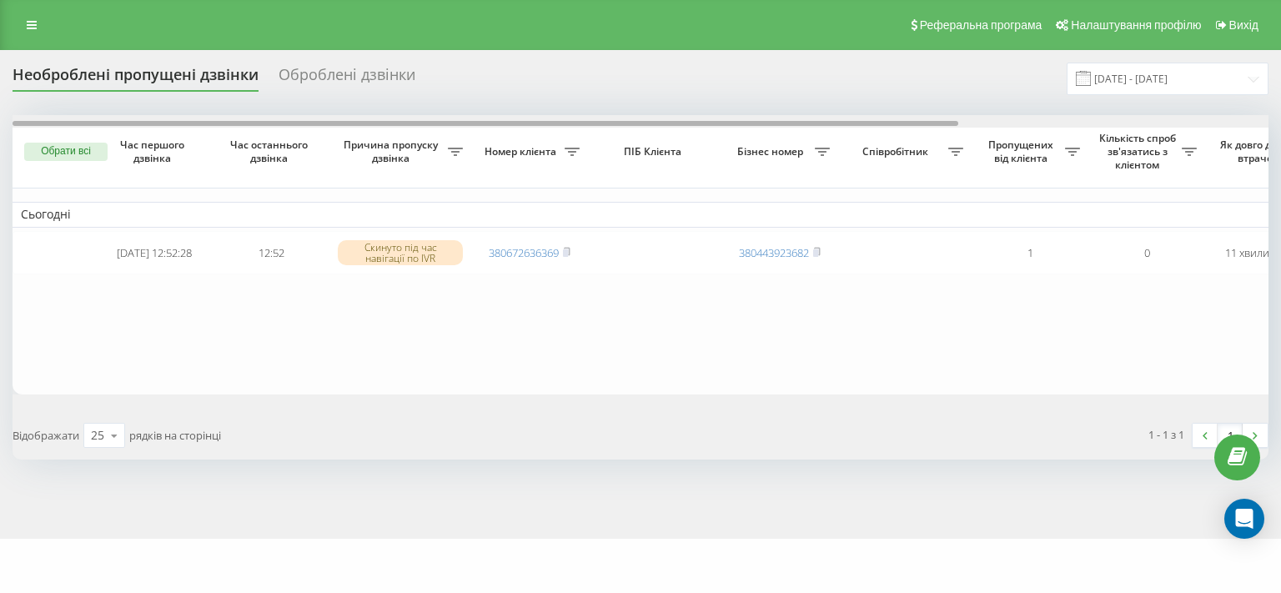
drag, startPoint x: 565, startPoint y: 125, endPoint x: 324, endPoint y: 122, distance: 241.1
click at [324, 122] on div at bounding box center [486, 123] width 946 height 5
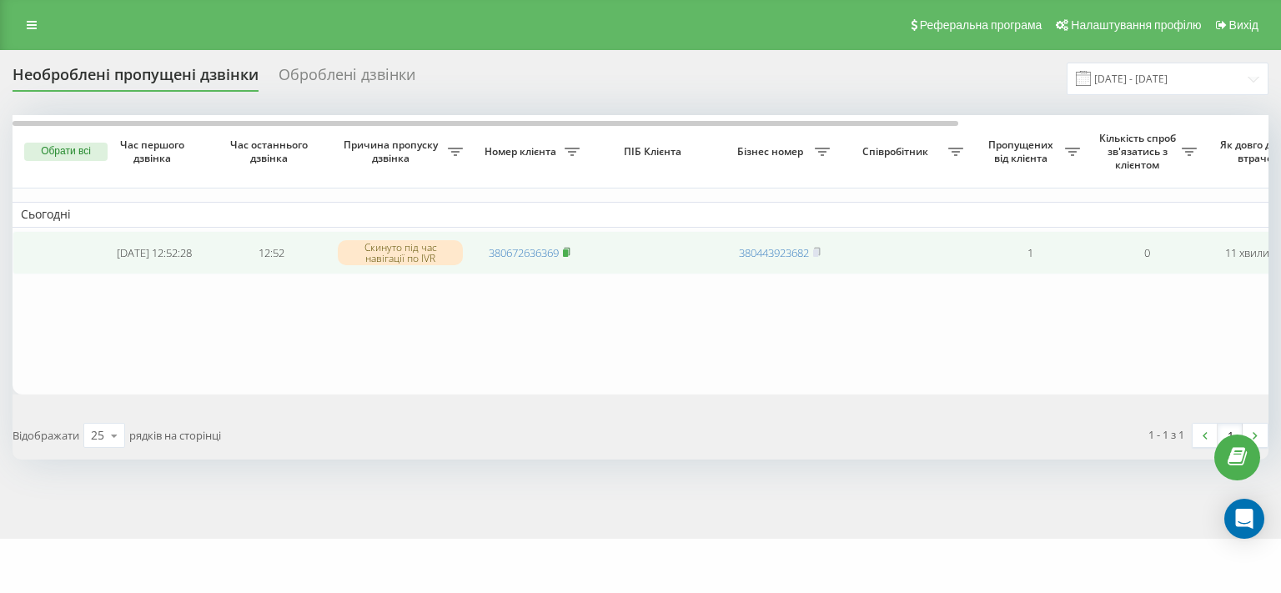
click at [568, 253] on rect at bounding box center [565, 253] width 5 height 8
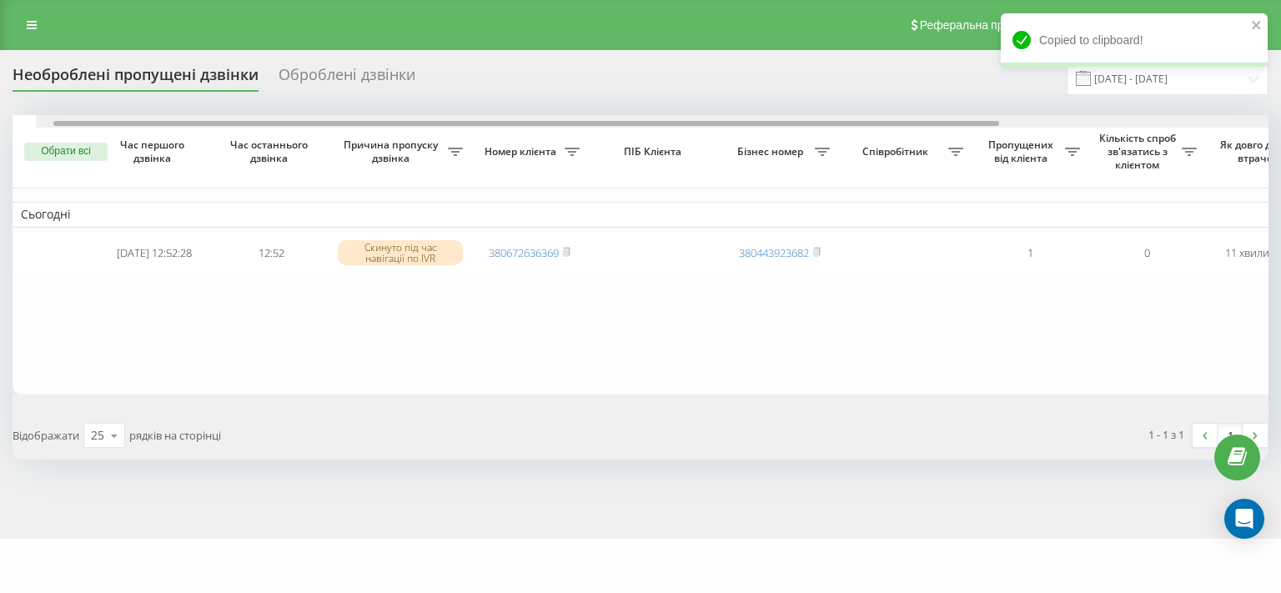
drag, startPoint x: 645, startPoint y: 122, endPoint x: 450, endPoint y: 133, distance: 195.5
click at [450, 132] on div "Обрати всі Час першого дзвінка Час останнього дзвінка Причина пропуску дзвінка …" at bounding box center [641, 254] width 1256 height 279
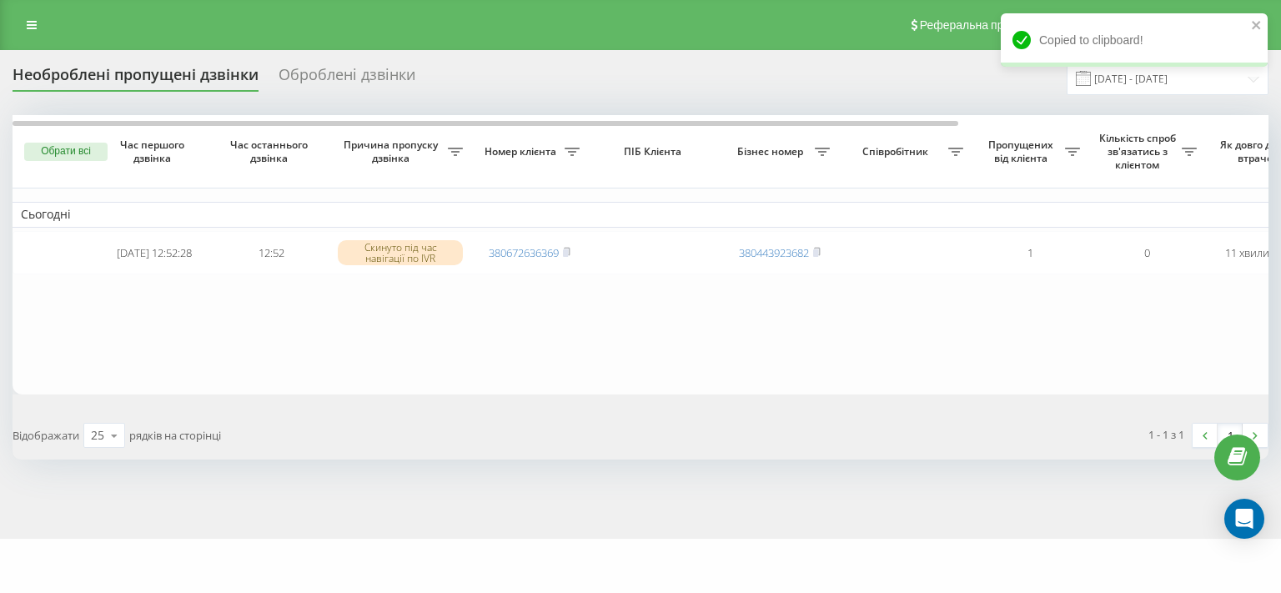
click at [591, 388] on table "Сьогодні 2025-09-19 12:52:28 12:52 Скинуто під час навігації по IVR 38067263636…" at bounding box center [847, 254] width 1669 height 279
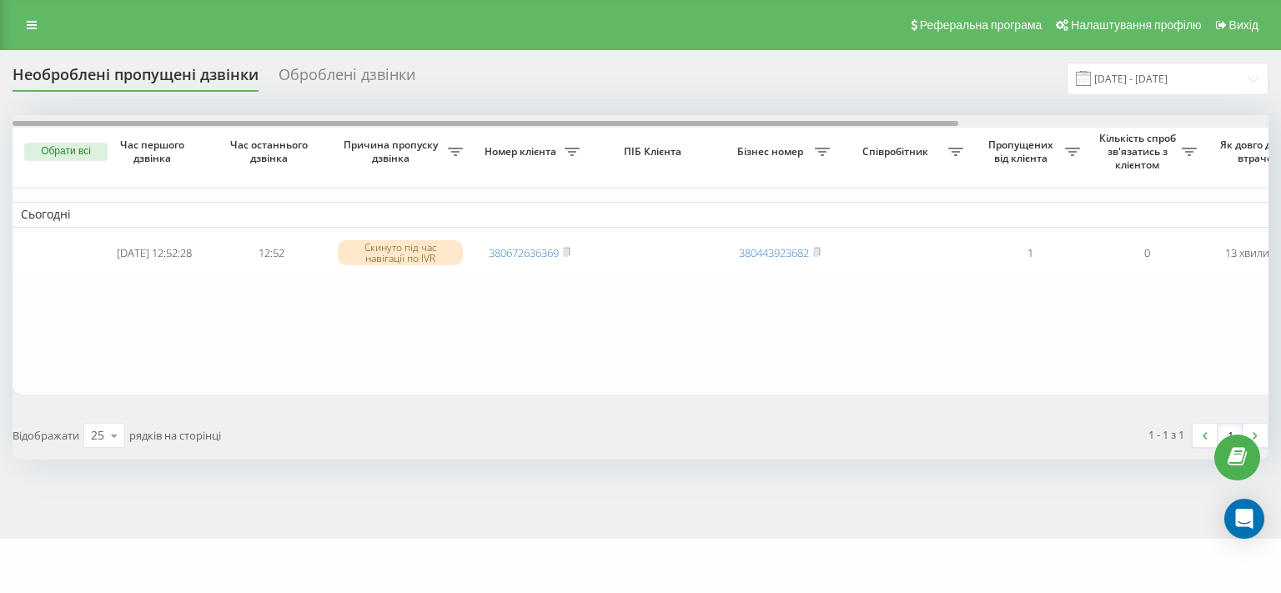
drag, startPoint x: 612, startPoint y: 125, endPoint x: 0, endPoint y: 172, distance: 614.1
click at [0, 172] on div "Необроблені пропущені дзвінки Оброблені дзвінки [DATE] - [DATE] Обрати всі Час …" at bounding box center [640, 294] width 1281 height 489
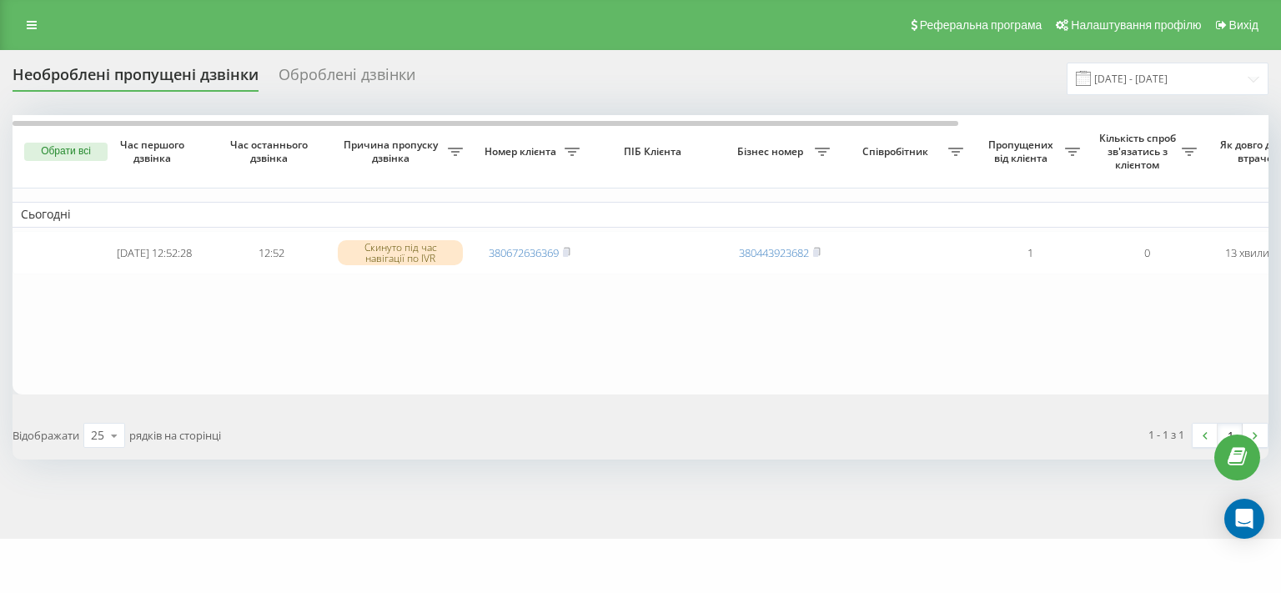
click at [358, 395] on table "Сьогодні [DATE] 12:52:28 12:52 Скинуто під час навігації по IVR 380672636369 38…" at bounding box center [847, 254] width 1669 height 279
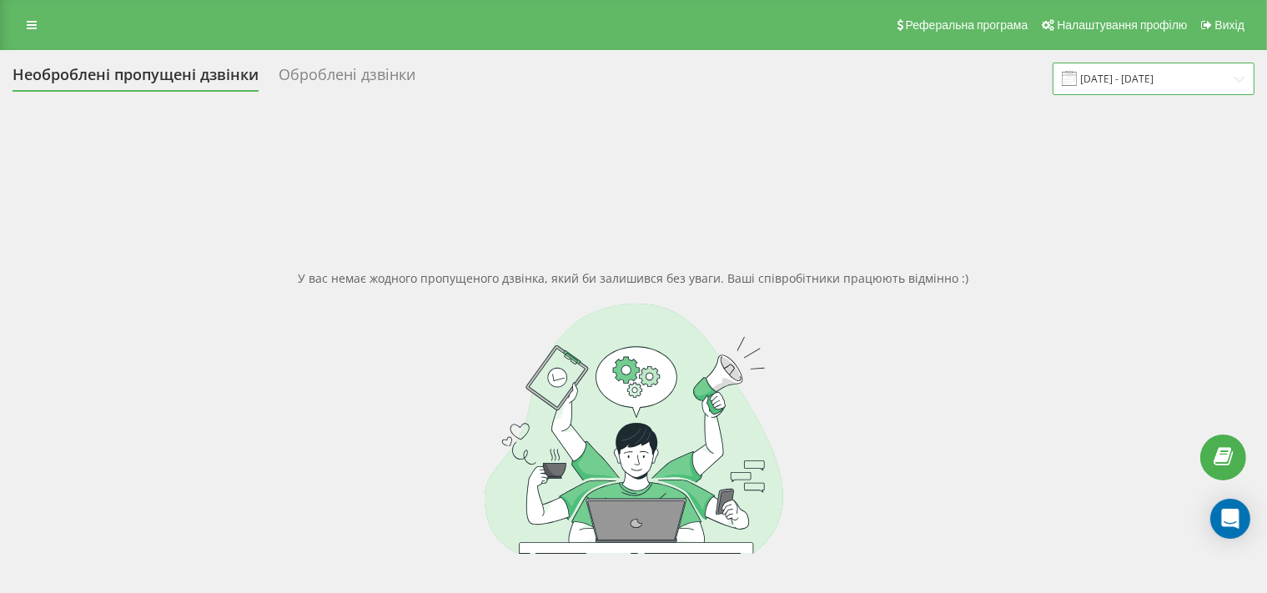
click at [1125, 82] on input "[DATE] - [DATE]" at bounding box center [1154, 79] width 202 height 33
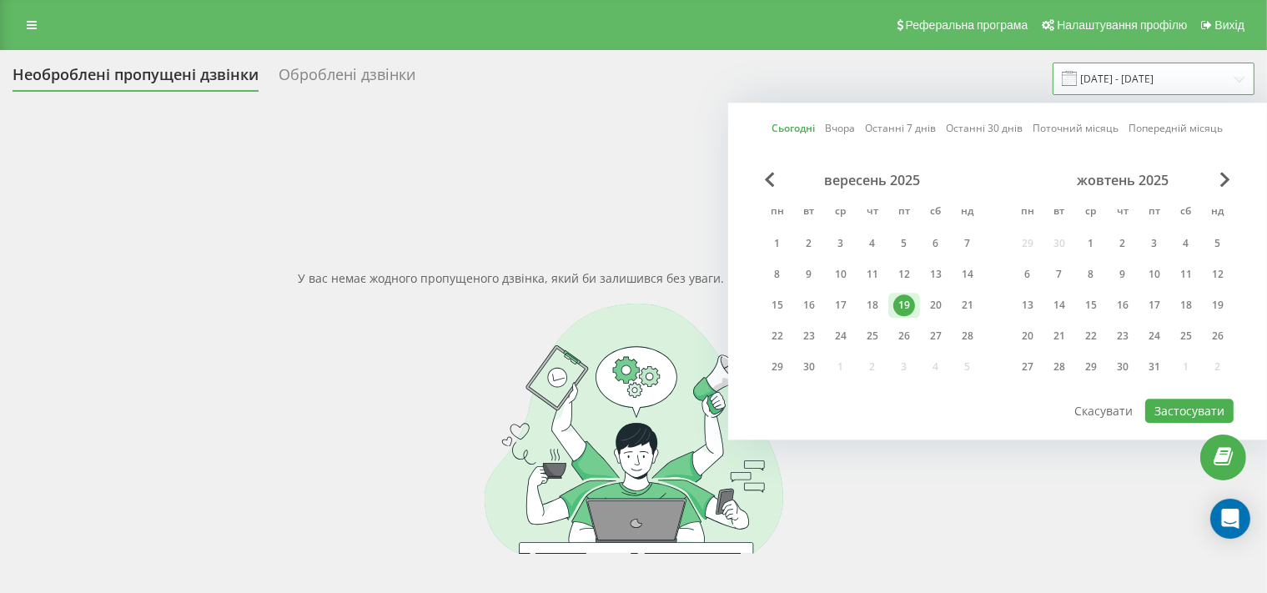
click at [1125, 82] on input "[DATE] - [DATE]" at bounding box center [1154, 79] width 202 height 33
click at [657, 124] on div "У вас немає жодного пропущеного дзвінка, який би залишився без уваги. Ваші спів…" at bounding box center [634, 411] width 1242 height 593
